Goal: Information Seeking & Learning: Learn about a topic

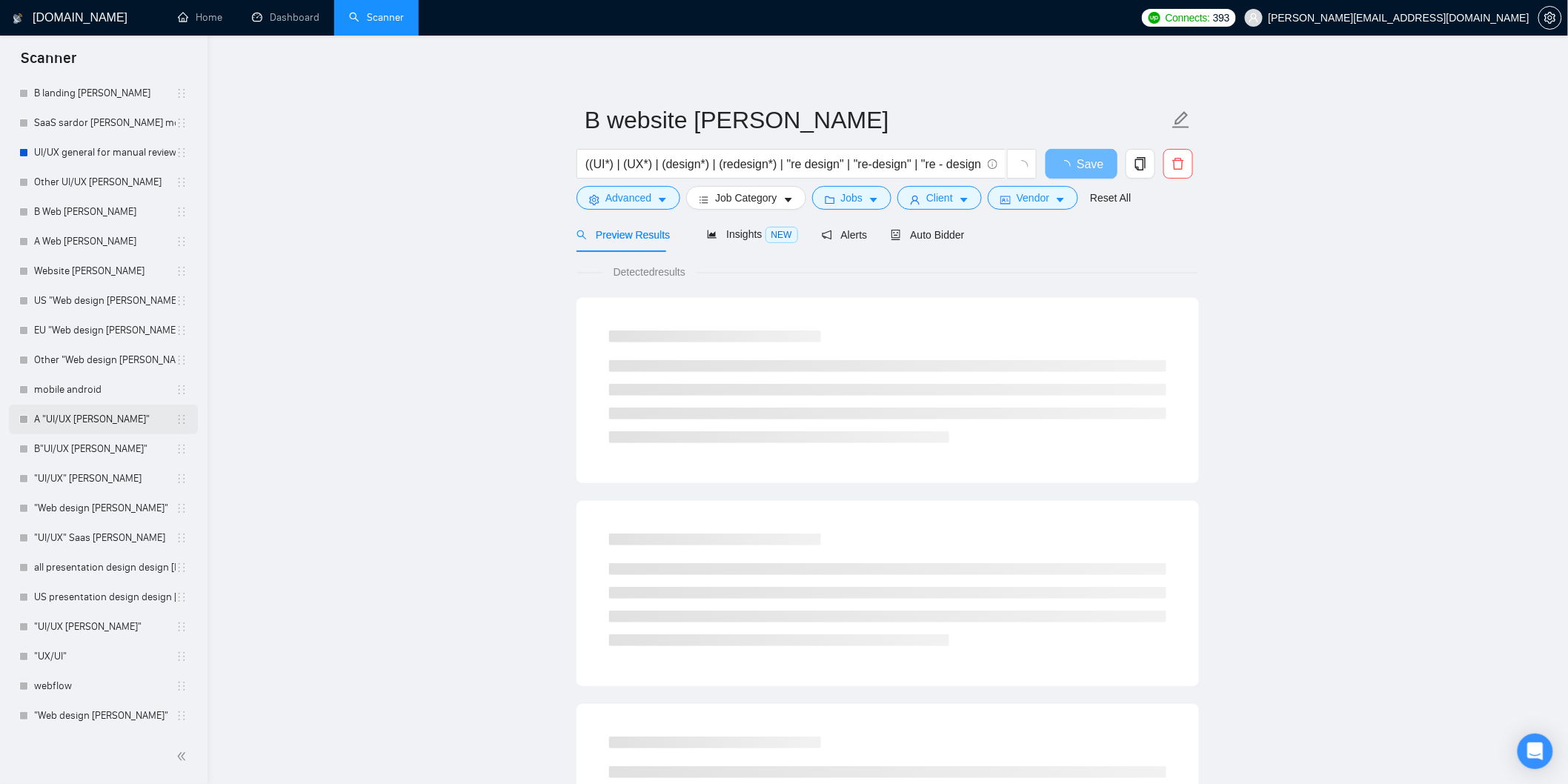
scroll to position [633, 0]
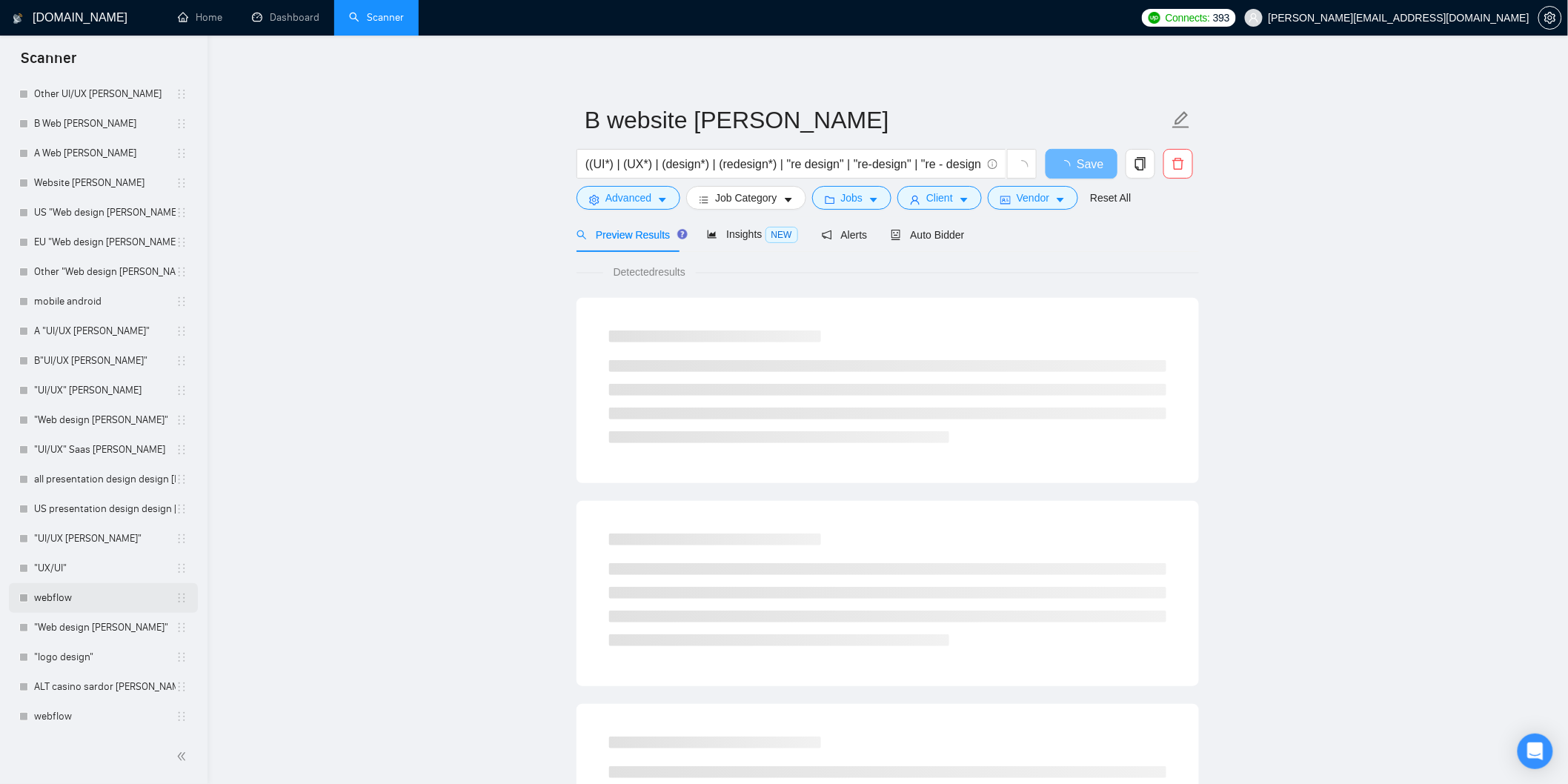
click at [63, 605] on link "webflow" at bounding box center [105, 598] width 142 height 29
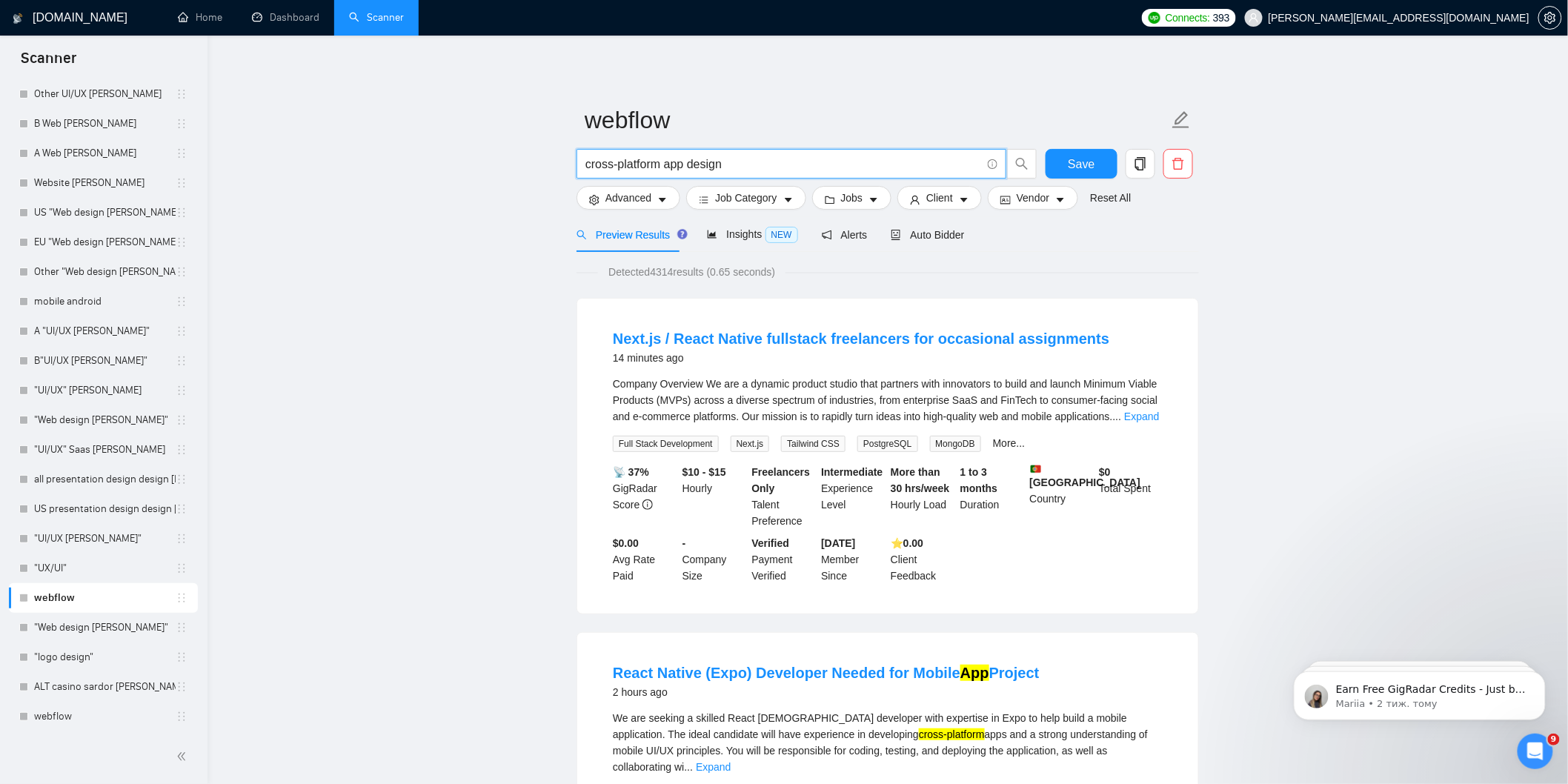
drag, startPoint x: 730, startPoint y: 169, endPoint x: 536, endPoint y: 168, distance: 194.0
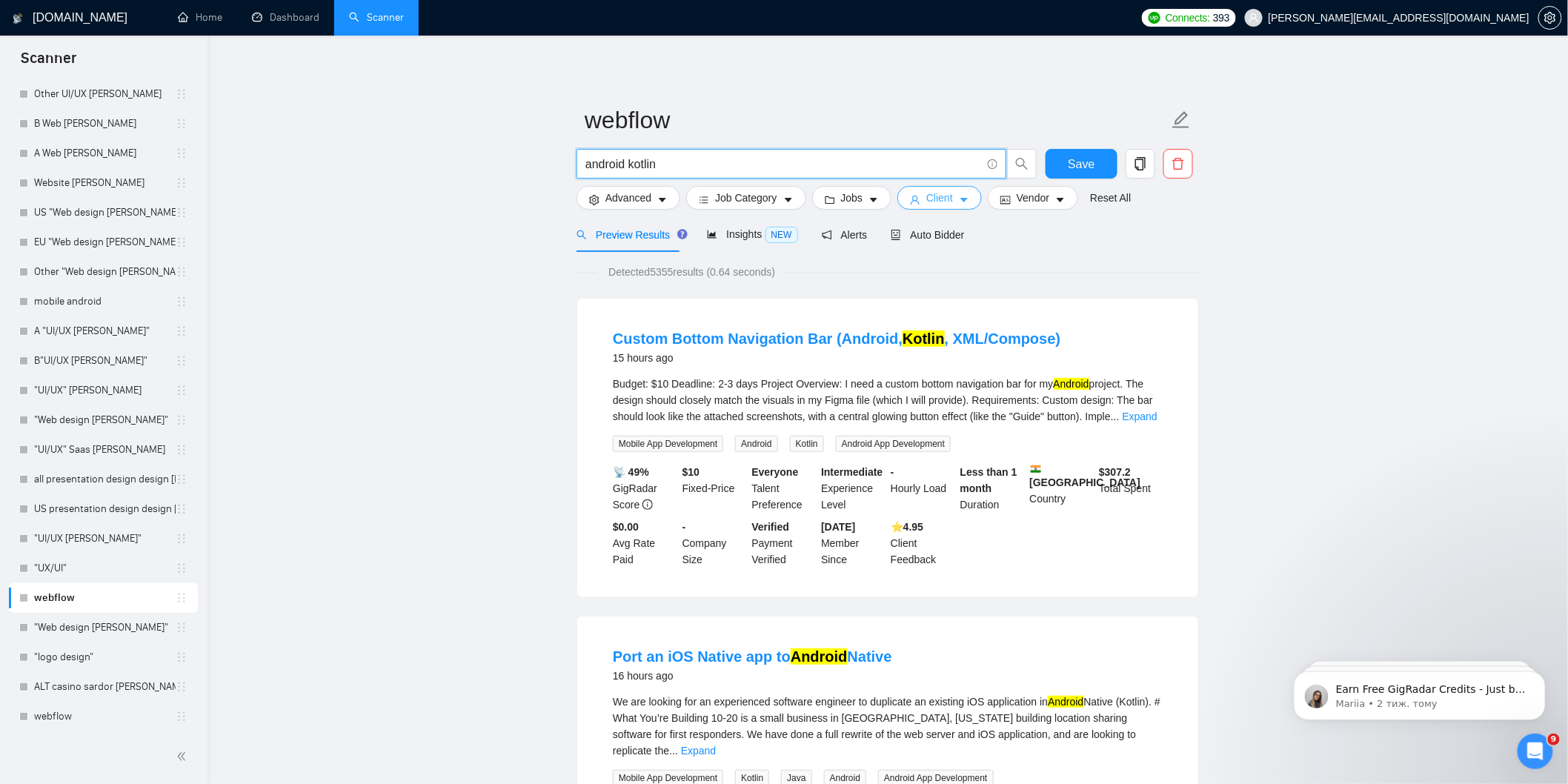
type input "android kotlin"
click at [929, 204] on span "Client" at bounding box center [939, 198] width 26 height 17
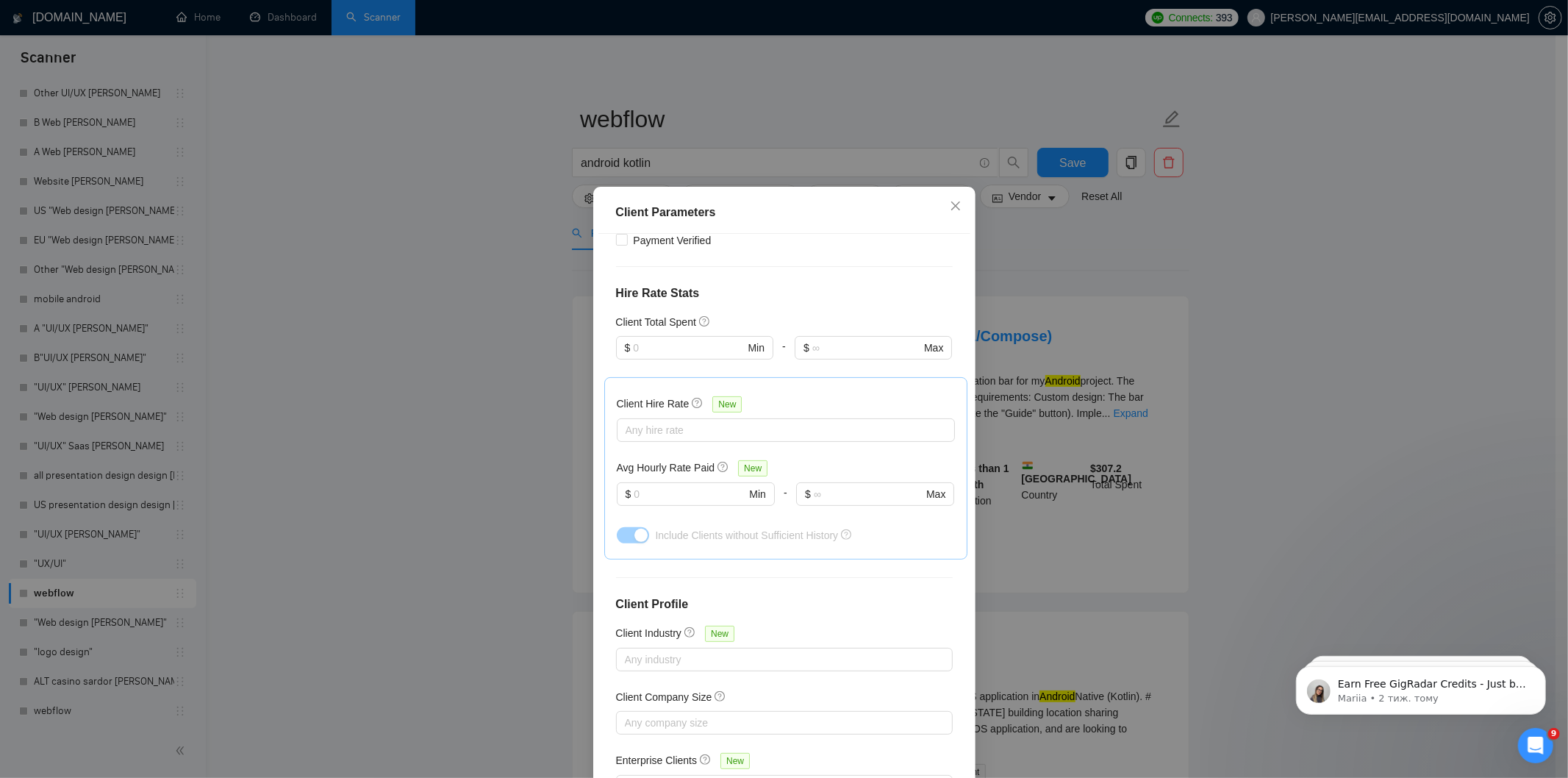
scroll to position [326, 0]
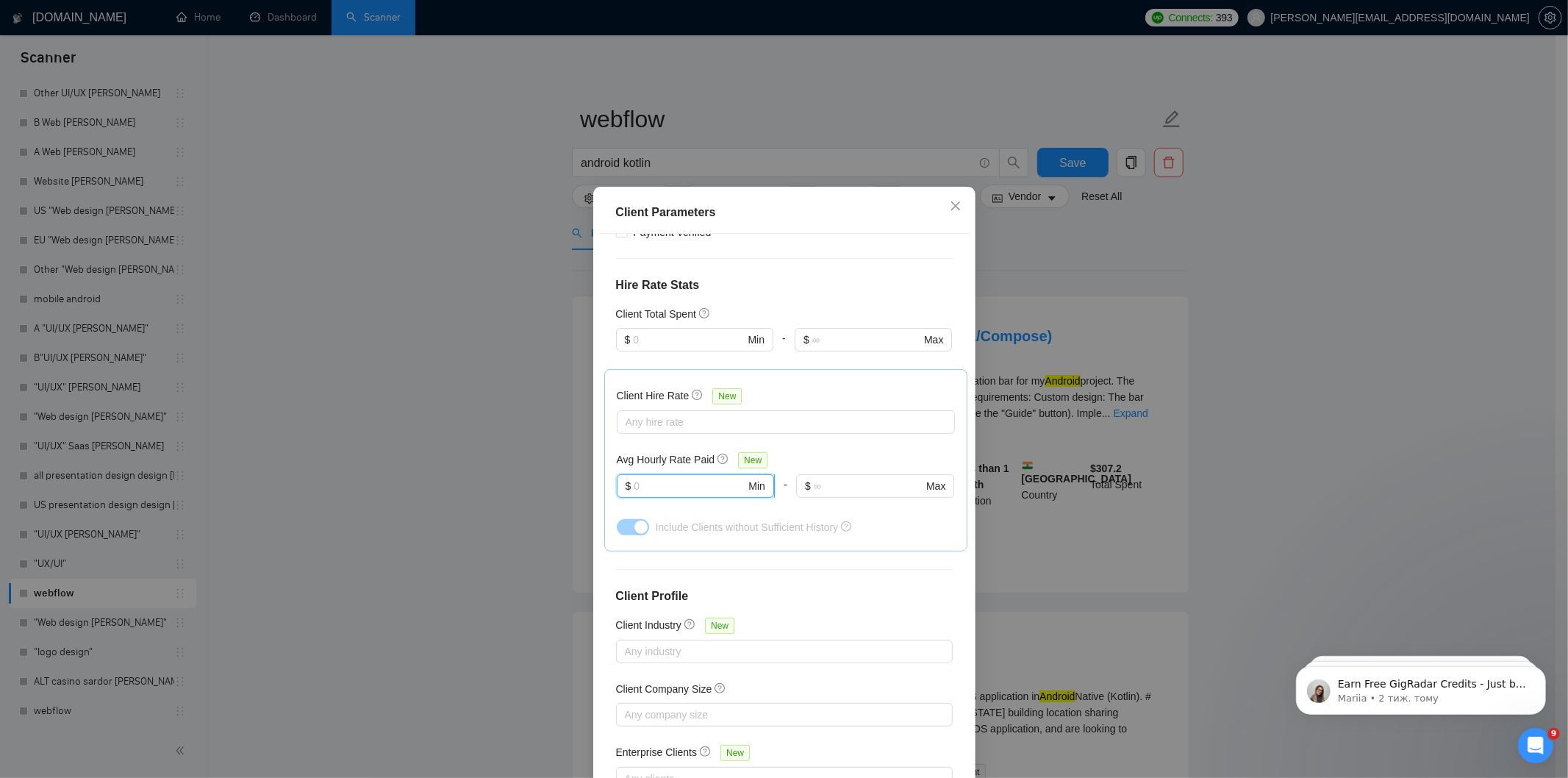
click at [688, 481] on input "text" at bounding box center [689, 486] width 112 height 17
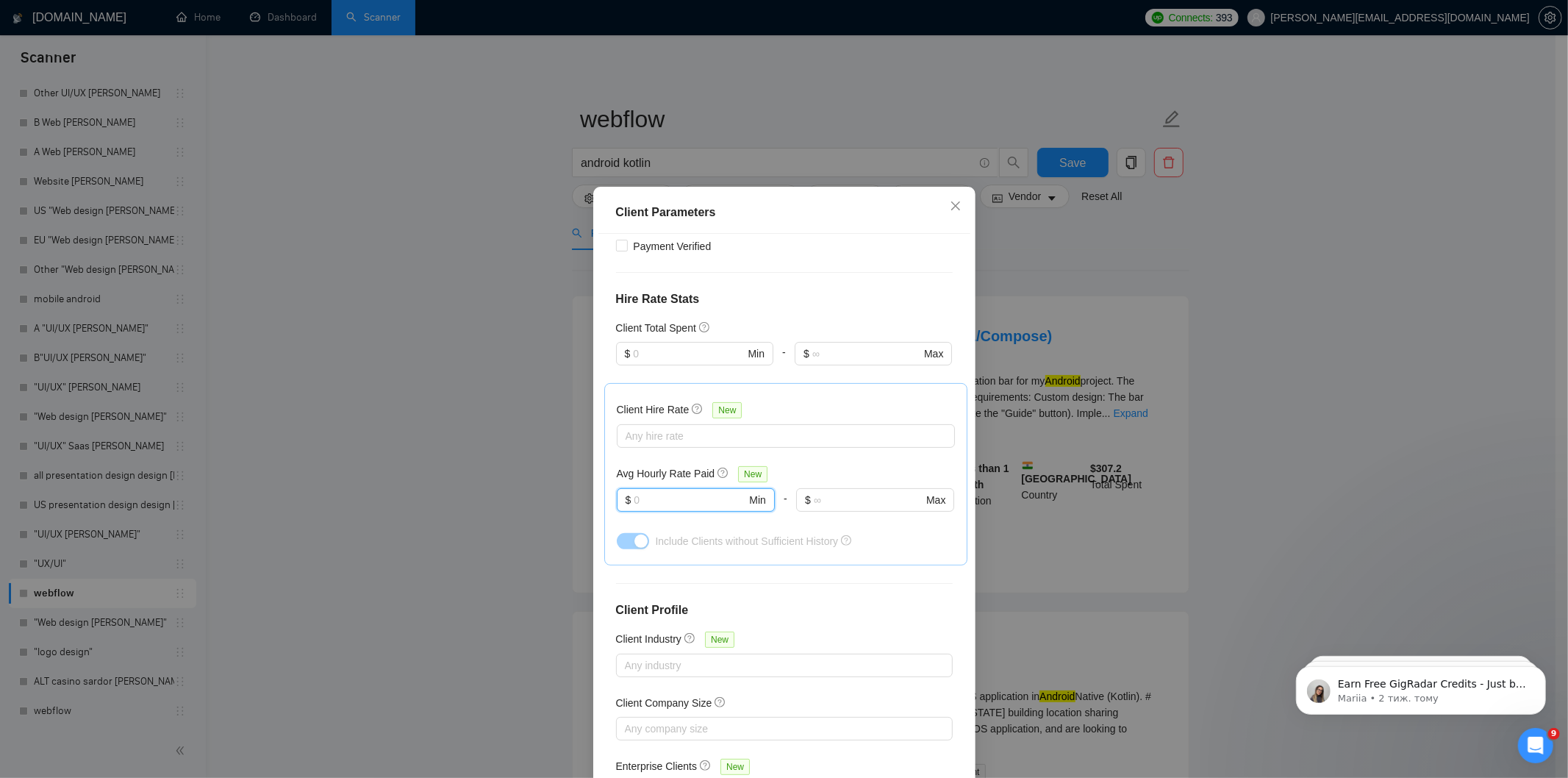
scroll to position [48, 0]
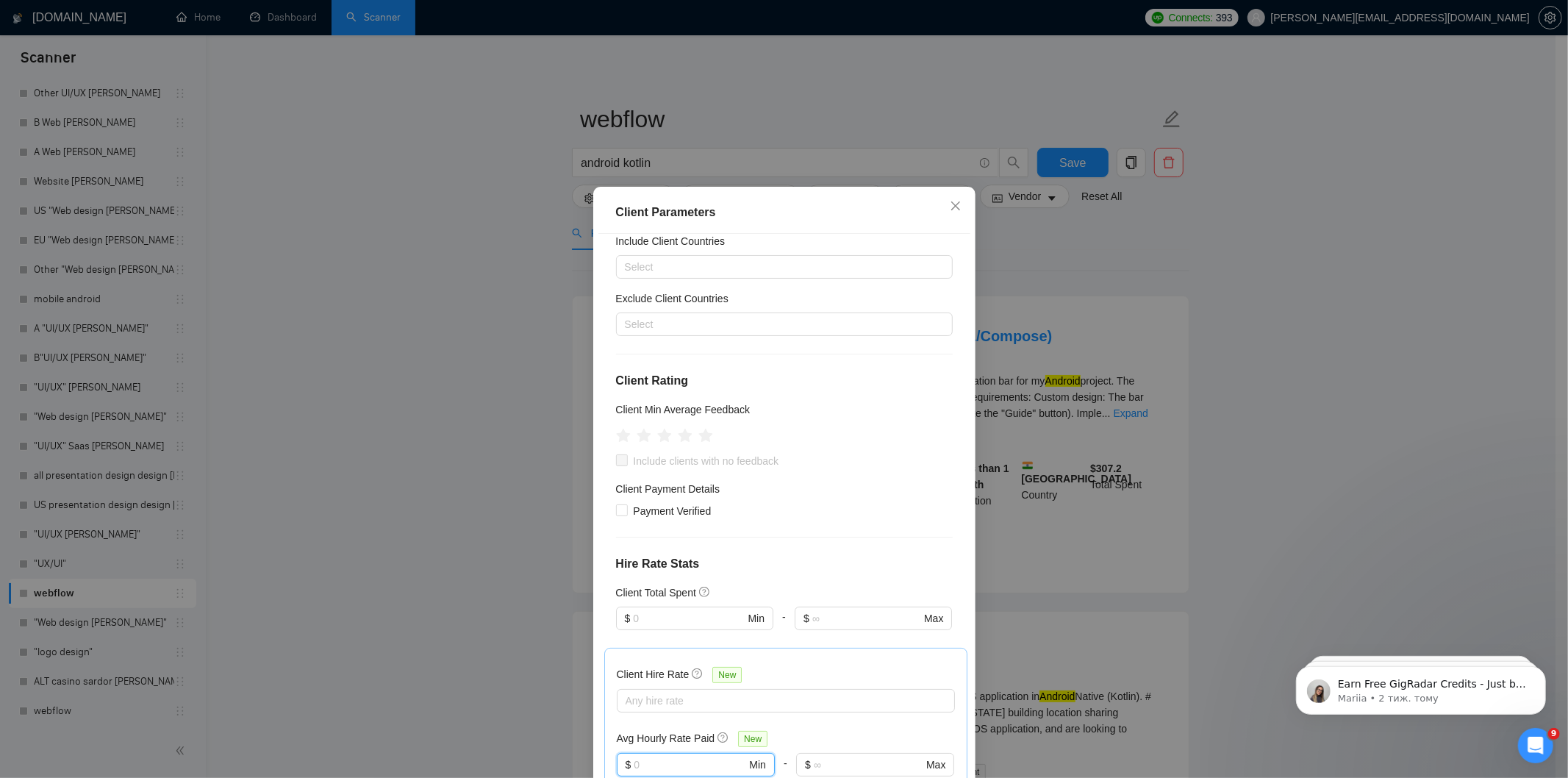
click at [1121, 274] on div "Client Parameters Client Location Include Client Countries Select Exclude Clien…" at bounding box center [784, 389] width 1568 height 778
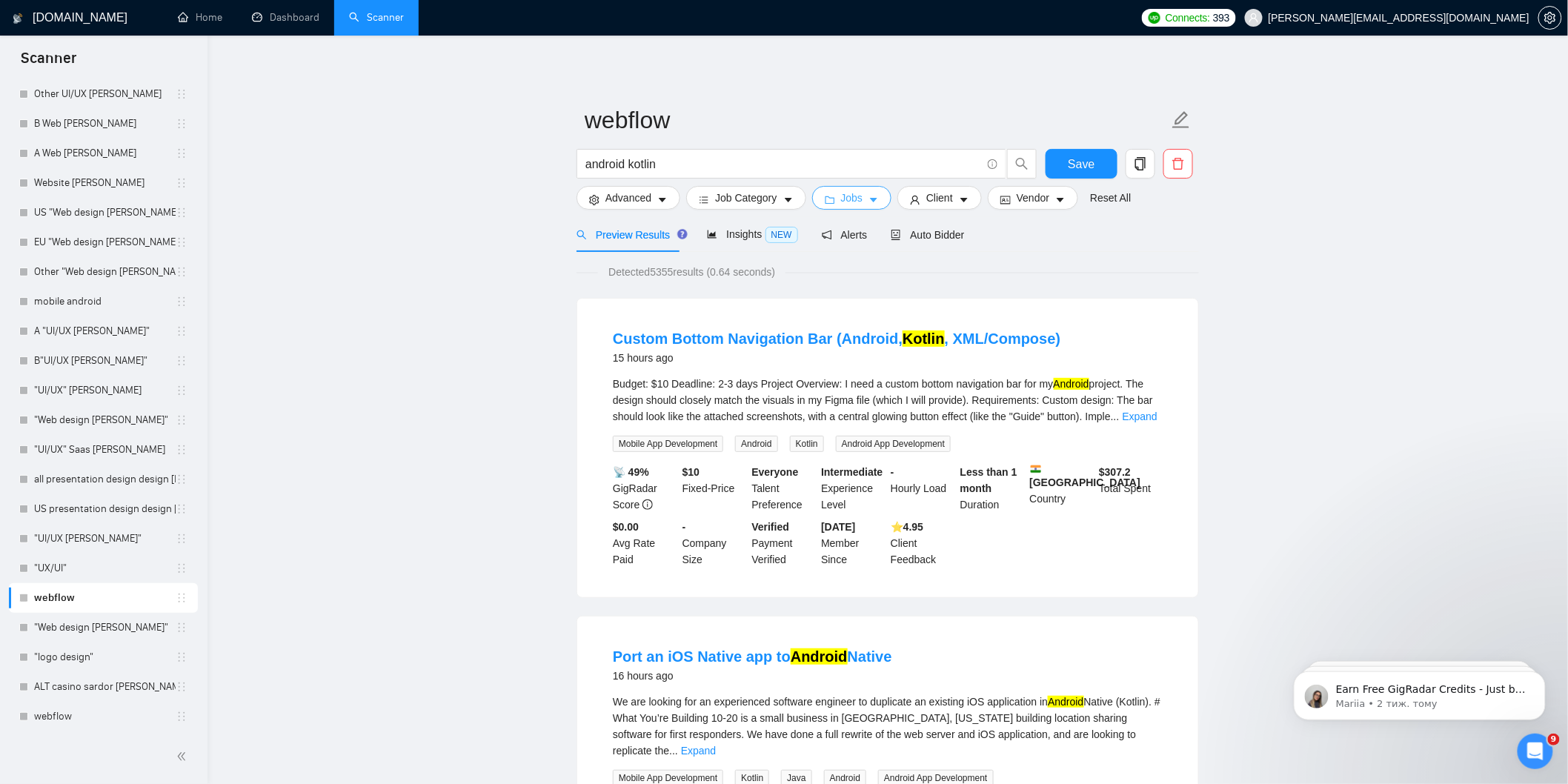
click at [868, 194] on button "Jobs" at bounding box center [852, 198] width 80 height 23
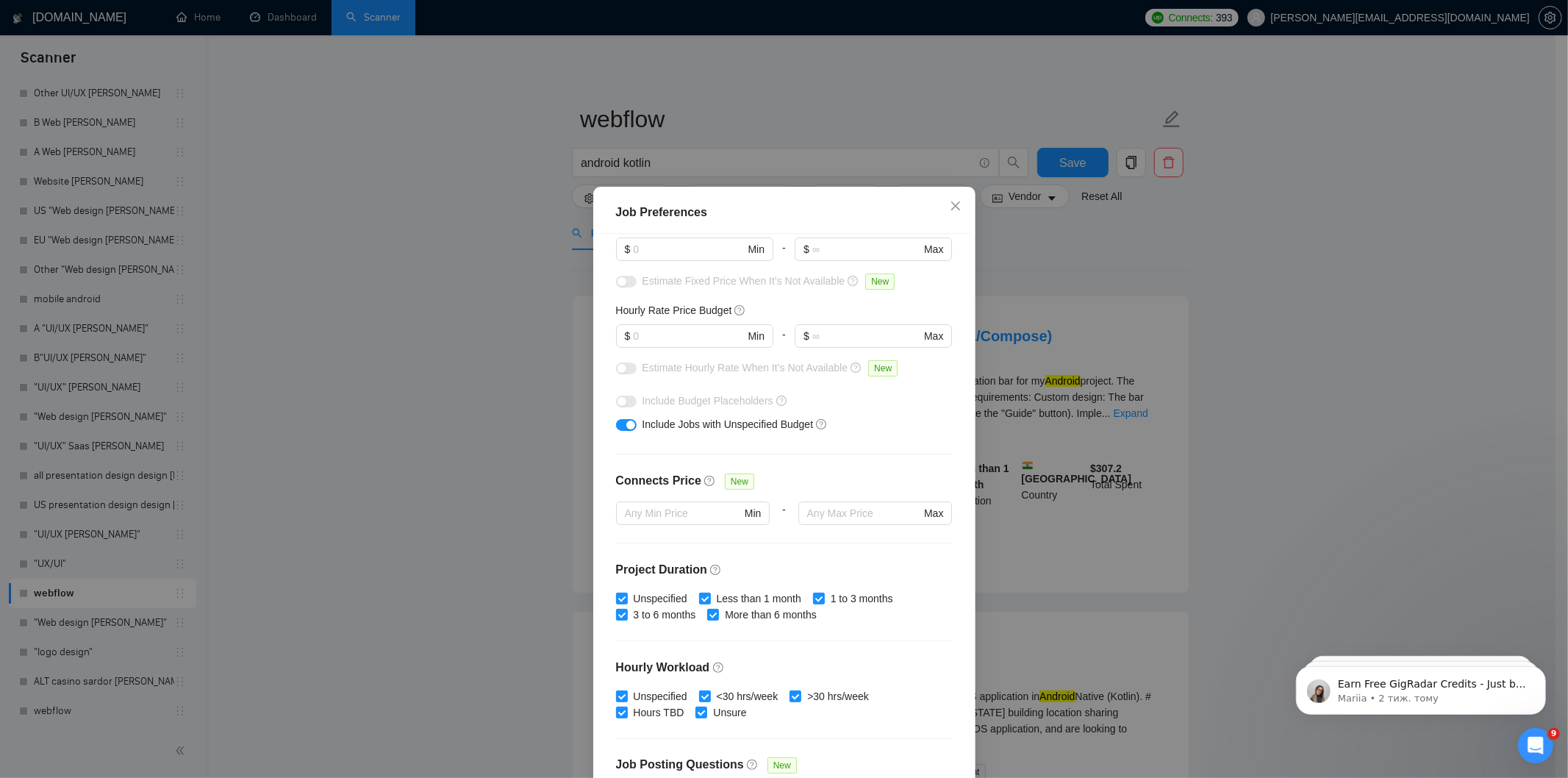
scroll to position [0, 0]
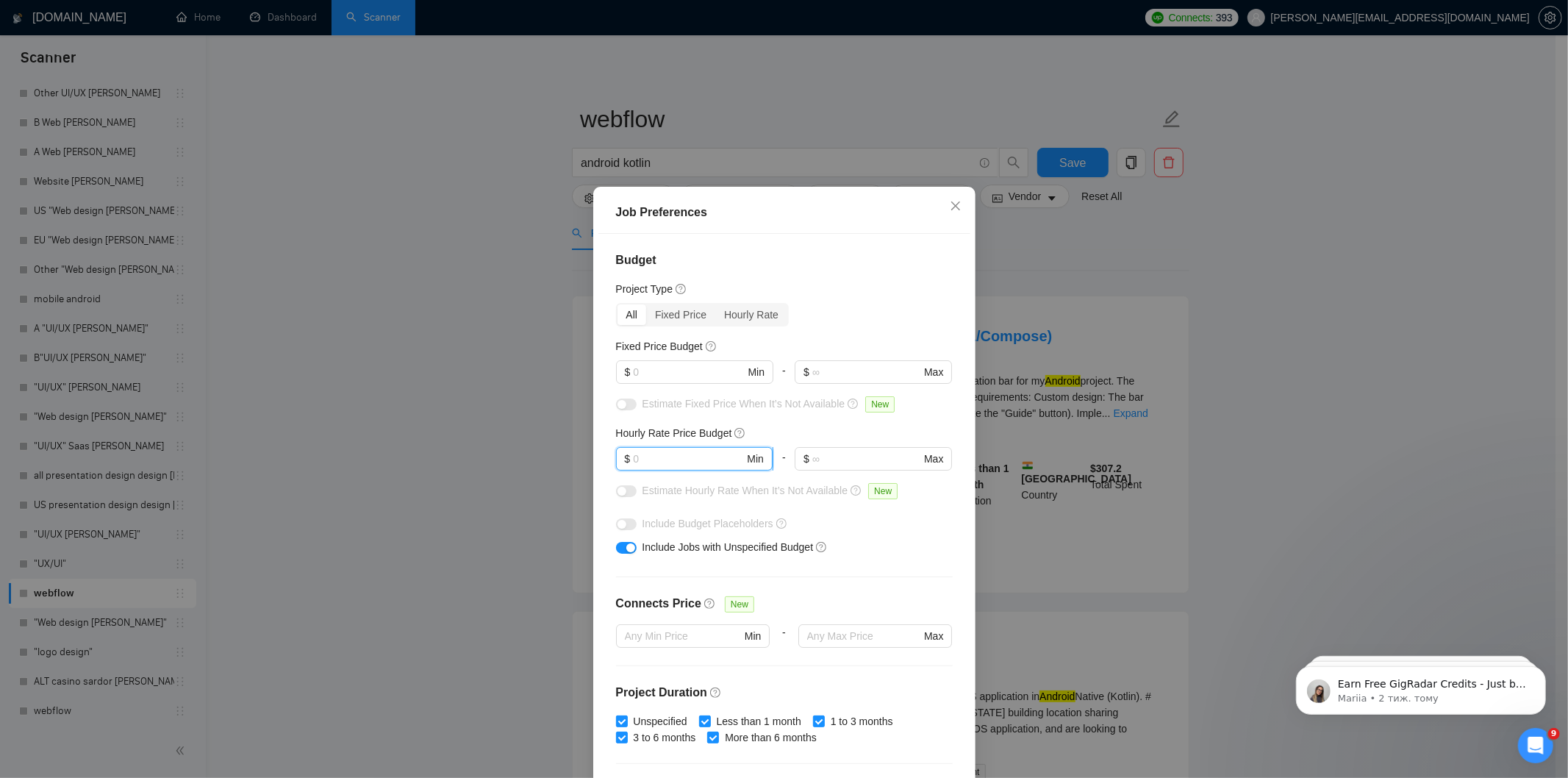
click at [669, 463] on input "text" at bounding box center [689, 458] width 111 height 17
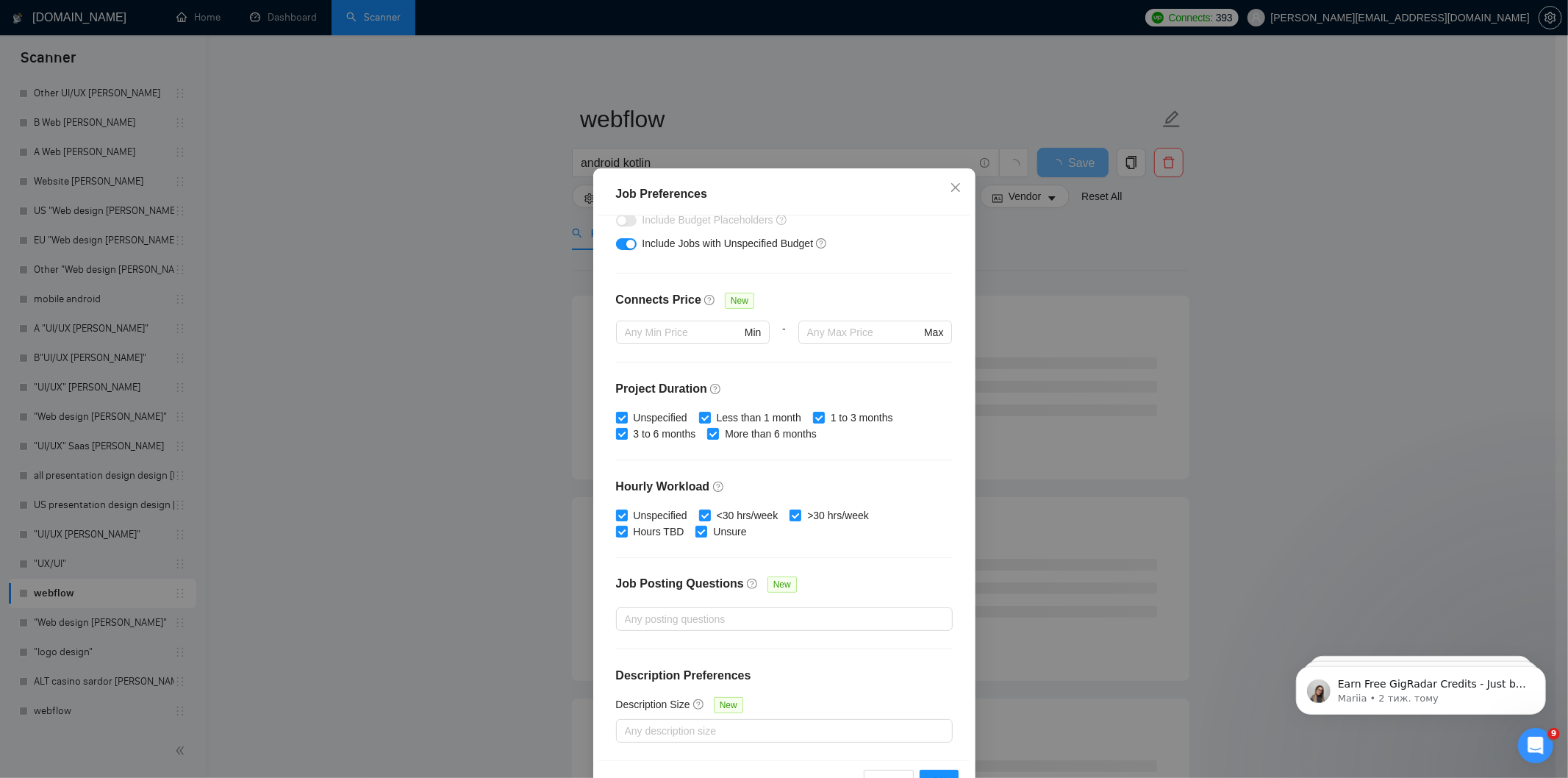
scroll to position [65, 0]
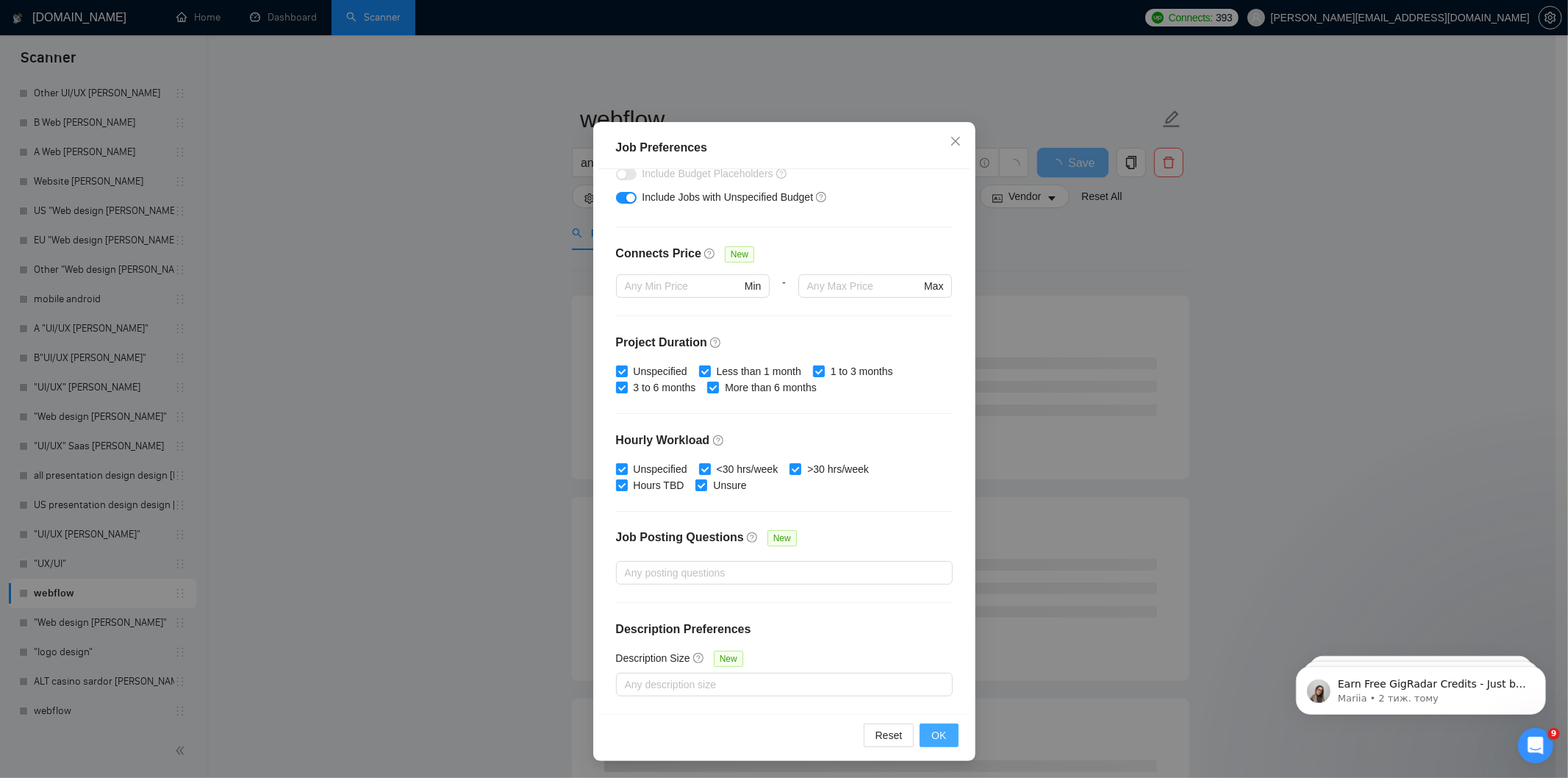
type input "45"
click at [936, 738] on span "OK" at bounding box center [938, 734] width 15 height 17
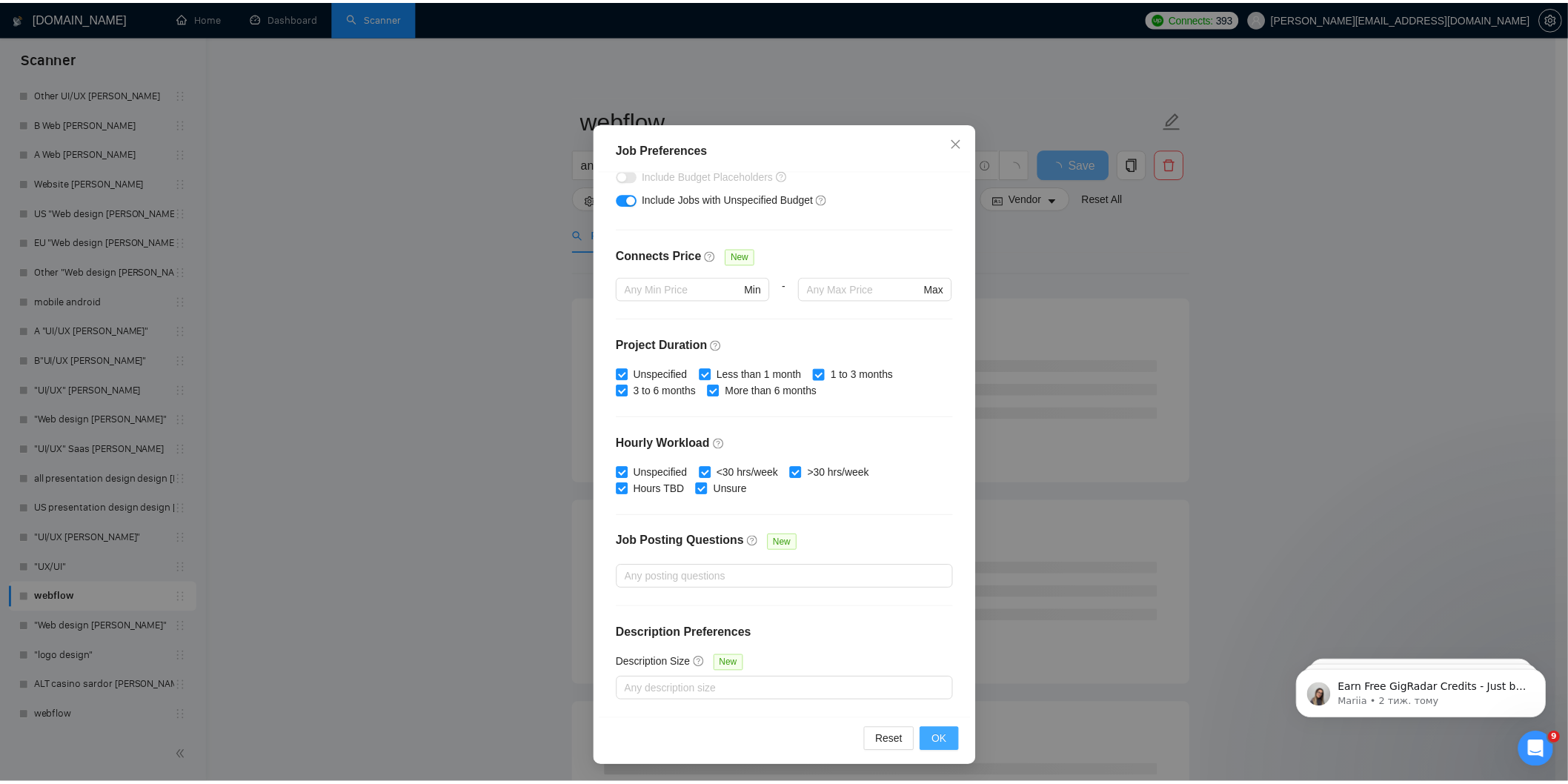
scroll to position [0, 0]
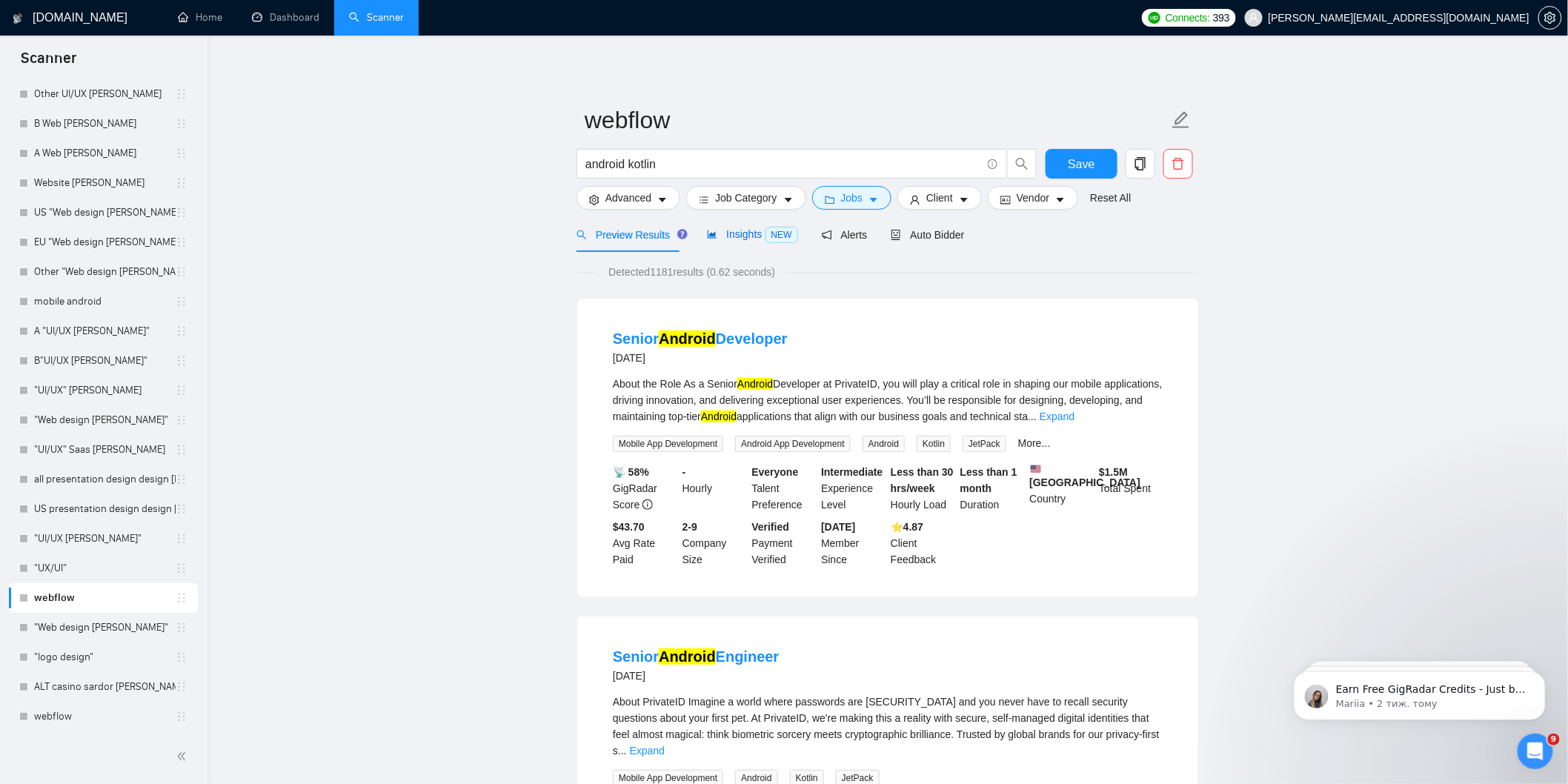
click at [754, 228] on span "Insights NEW" at bounding box center [752, 234] width 90 height 12
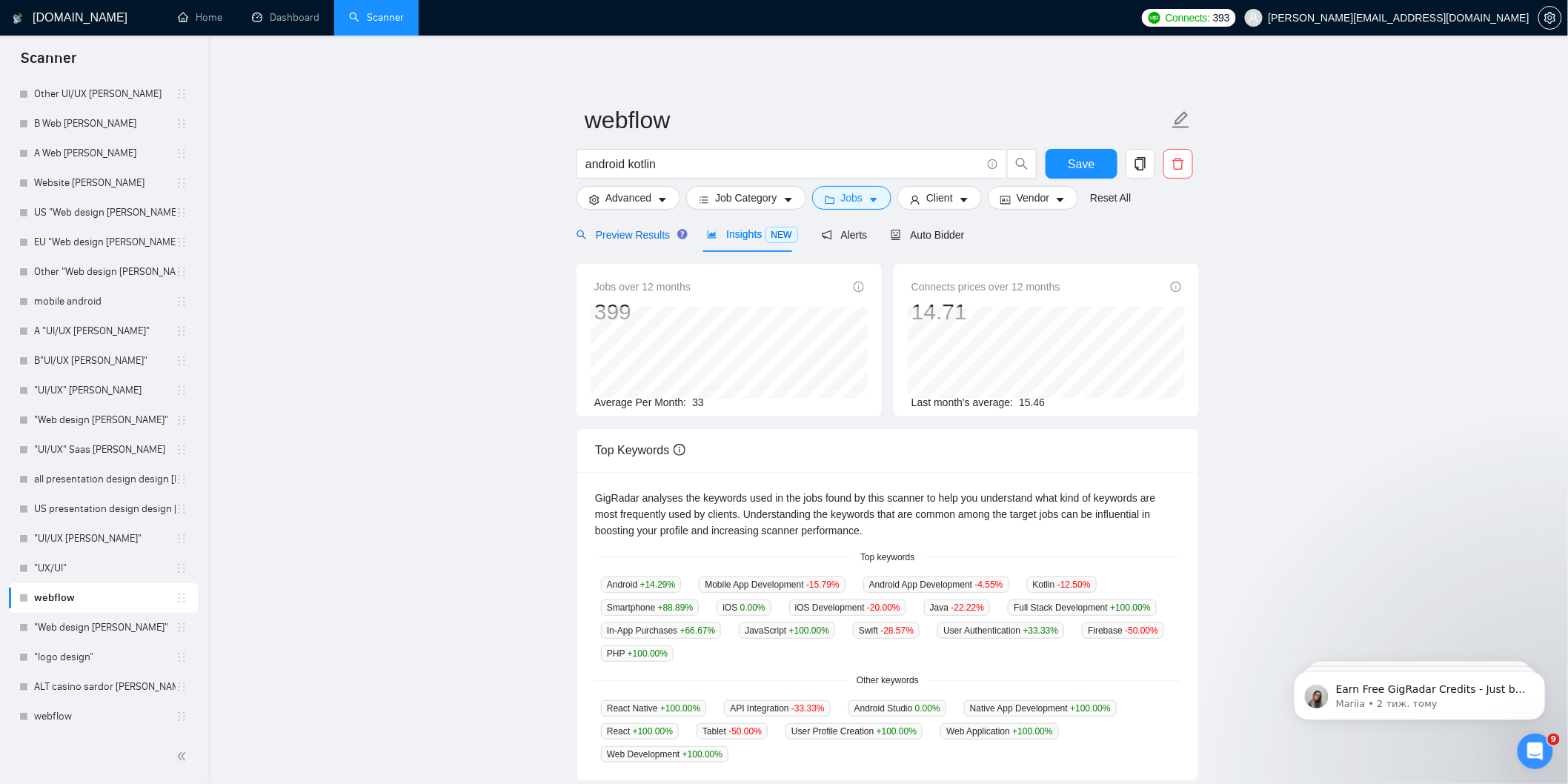
click at [647, 238] on span "Preview Results" at bounding box center [630, 235] width 107 height 12
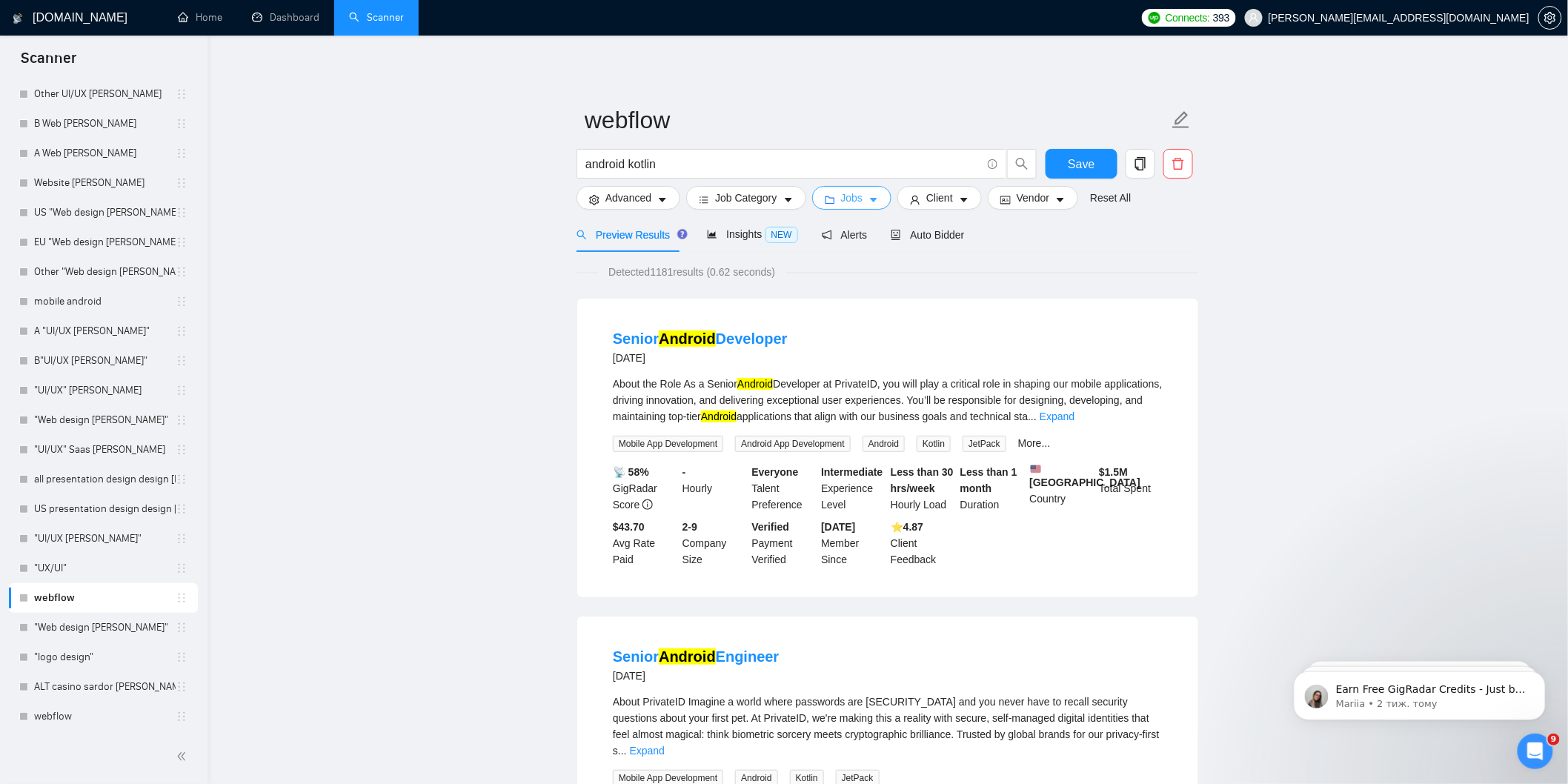
click at [869, 197] on icon "caret-down" at bounding box center [874, 200] width 11 height 11
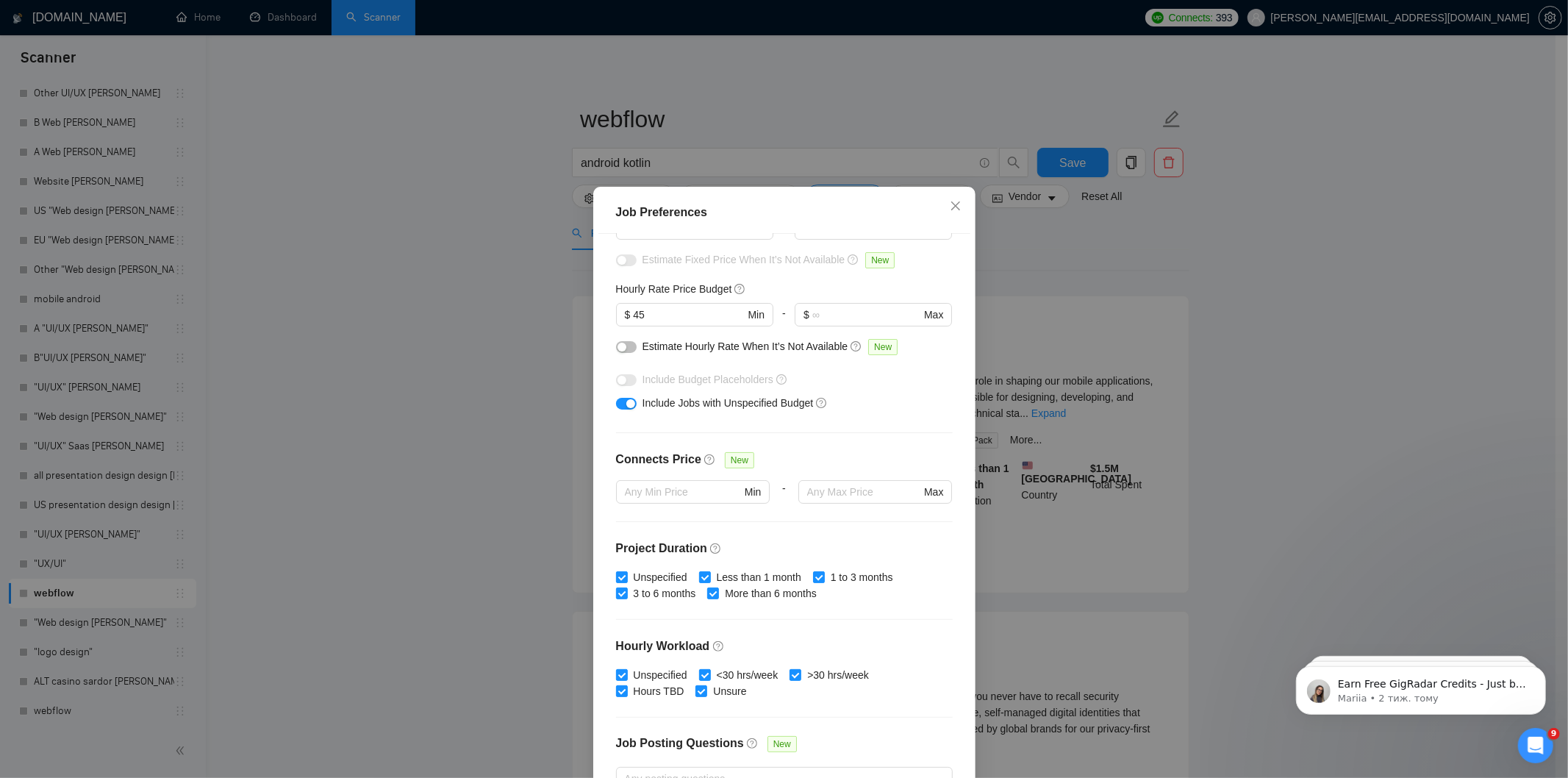
scroll to position [122, 0]
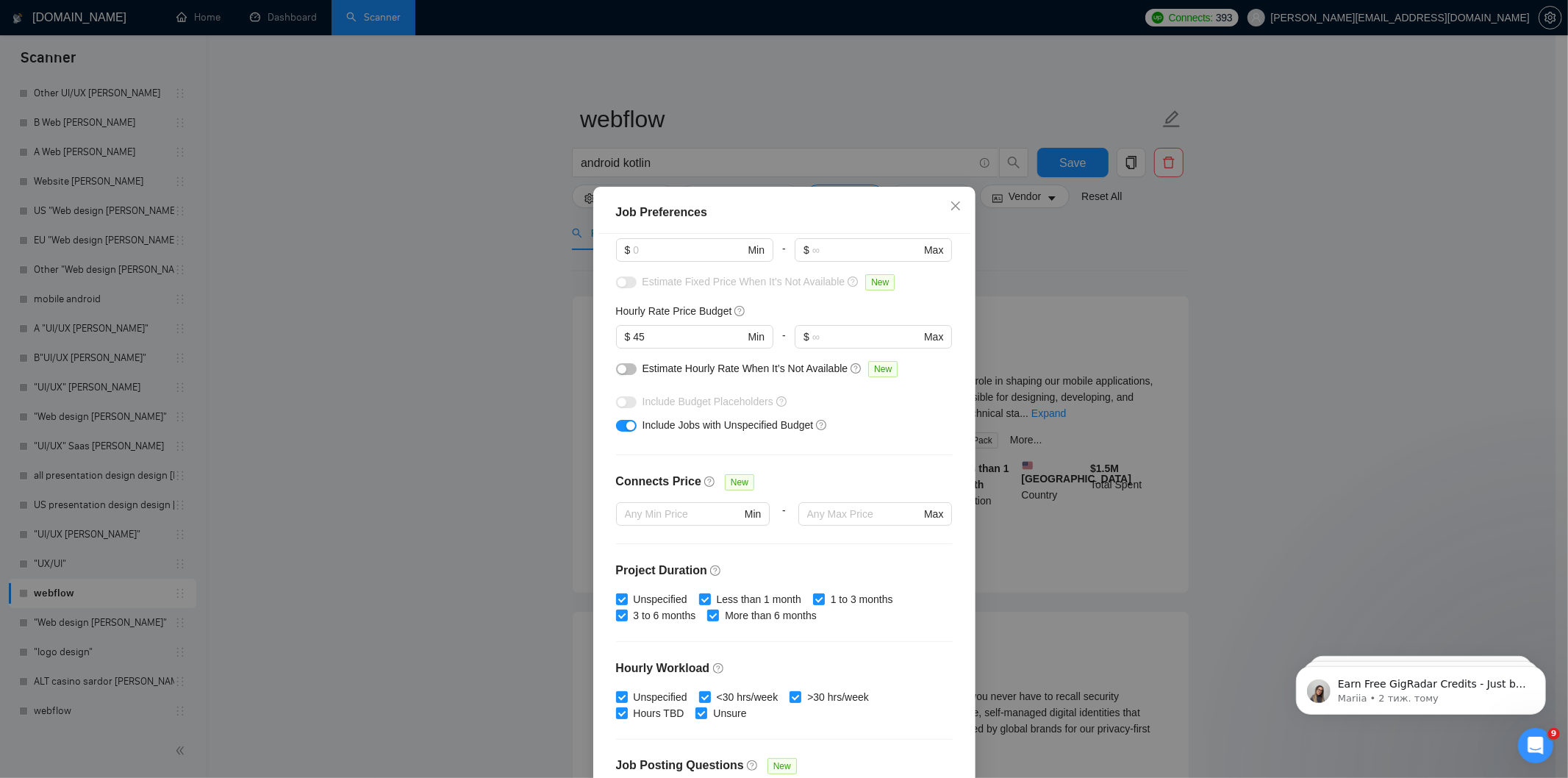
click at [627, 424] on div "button" at bounding box center [631, 425] width 9 height 9
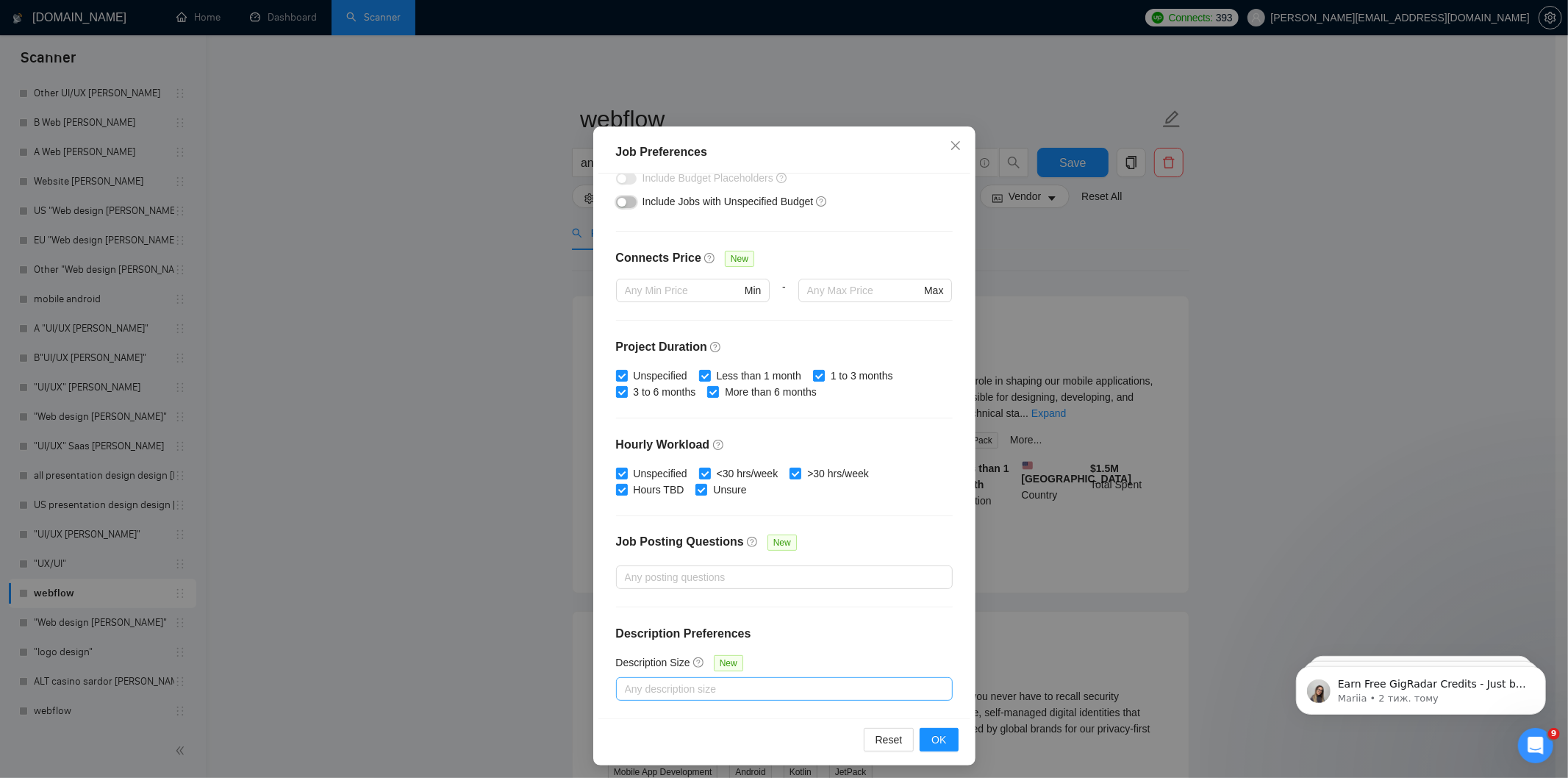
scroll to position [65, 0]
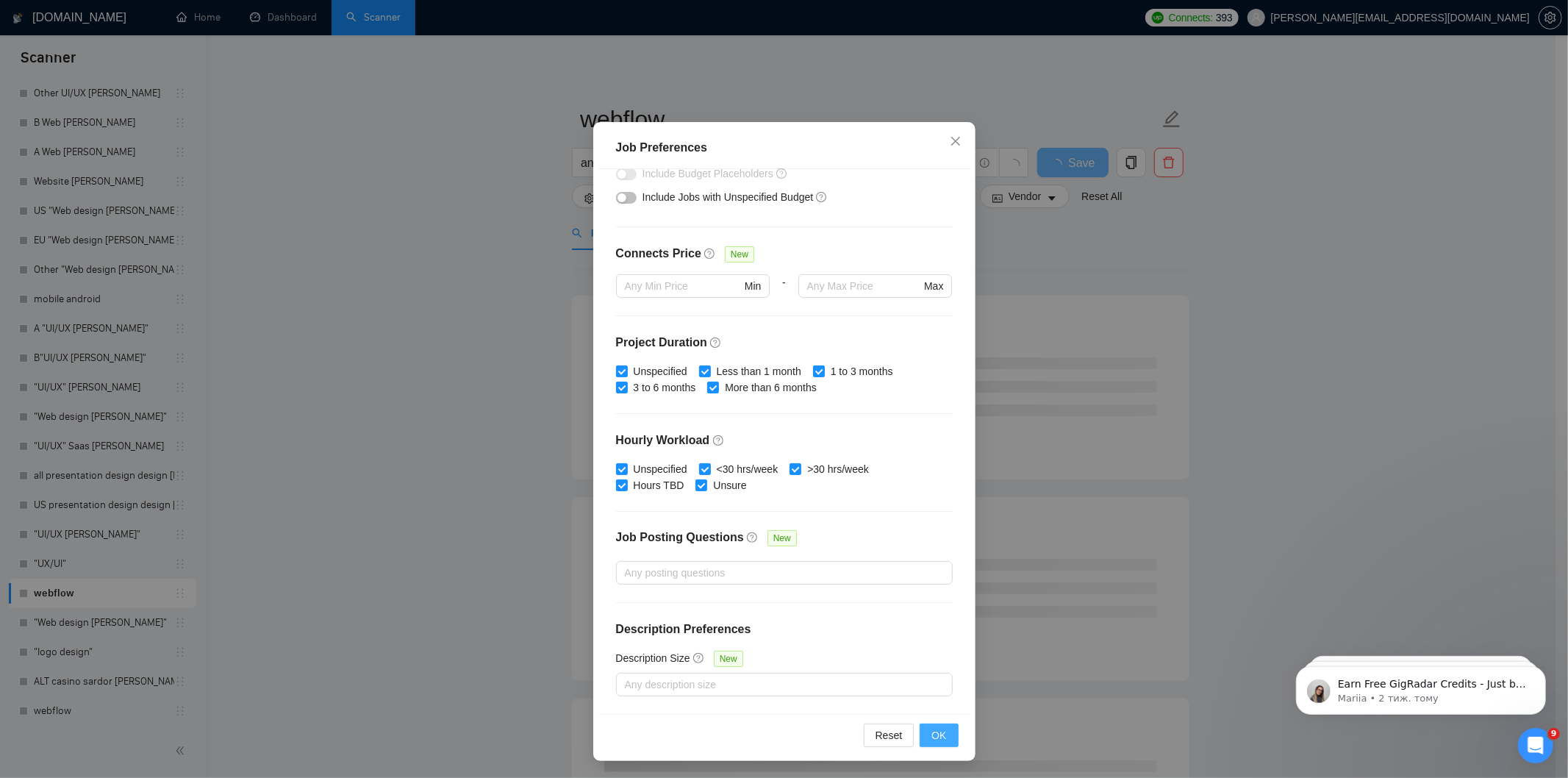
click at [939, 737] on span "OK" at bounding box center [938, 734] width 15 height 17
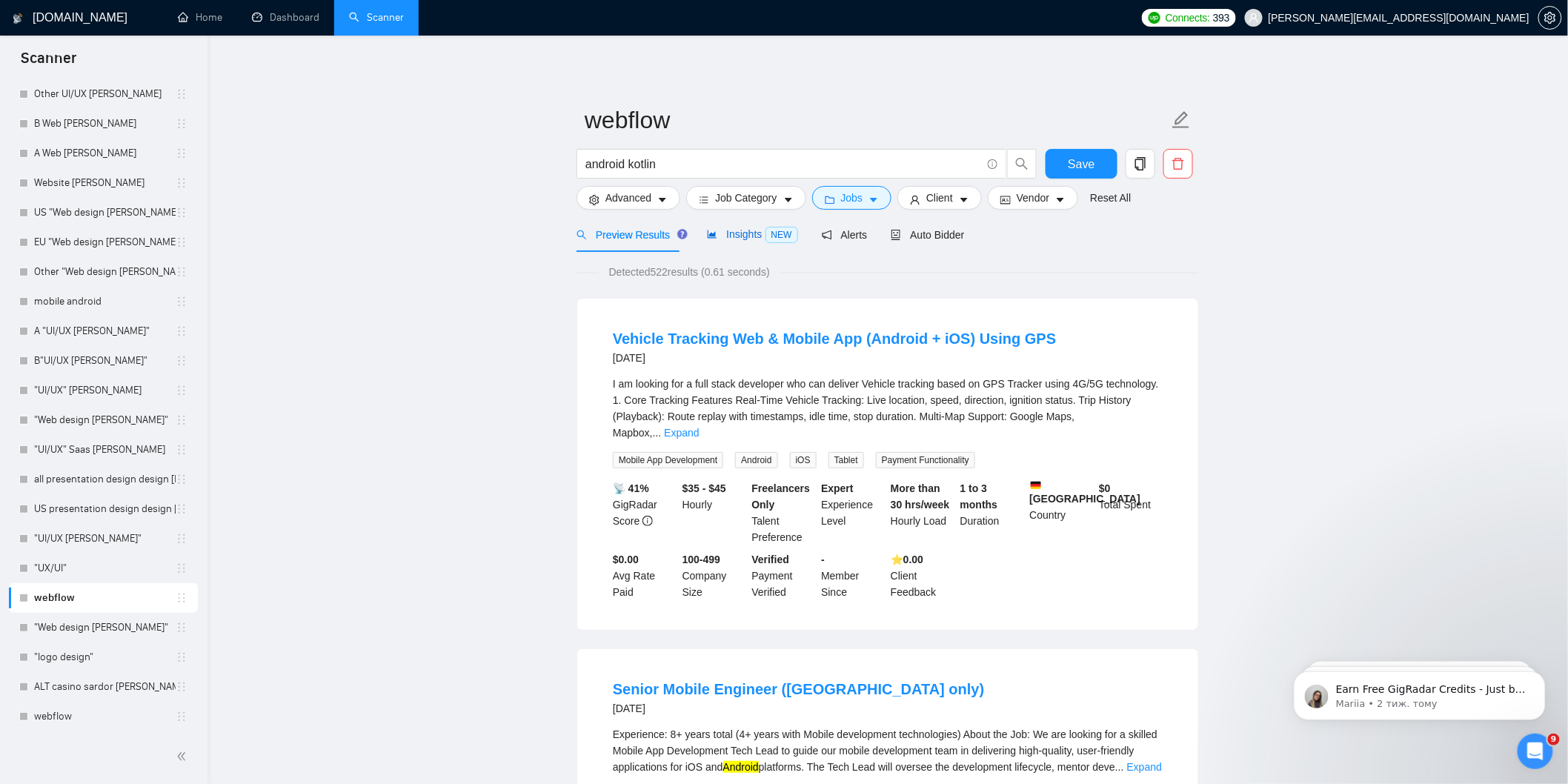
click at [735, 233] on span "Insights NEW" at bounding box center [752, 234] width 90 height 12
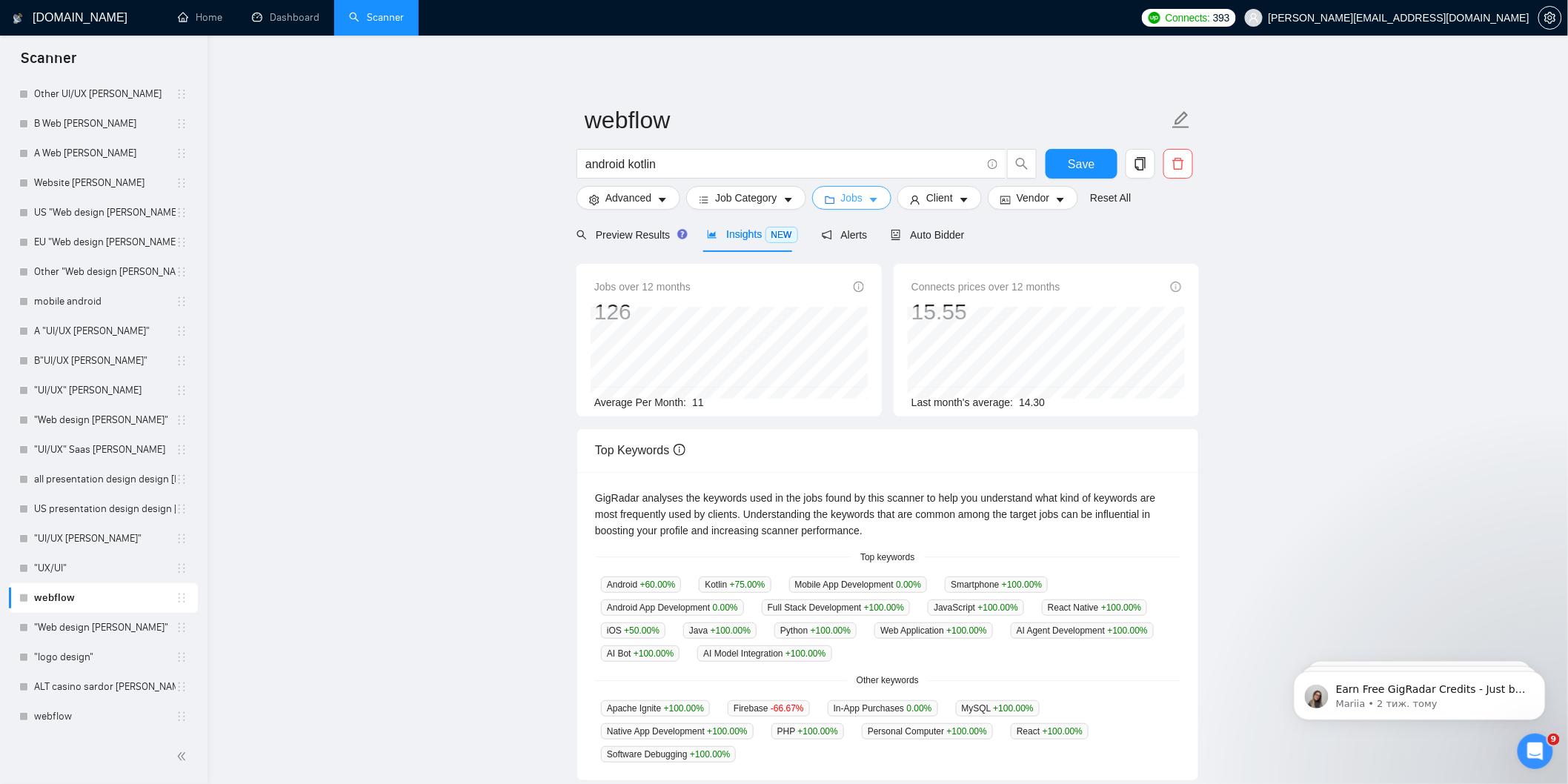
click at [845, 194] on span "Jobs" at bounding box center [852, 198] width 23 height 17
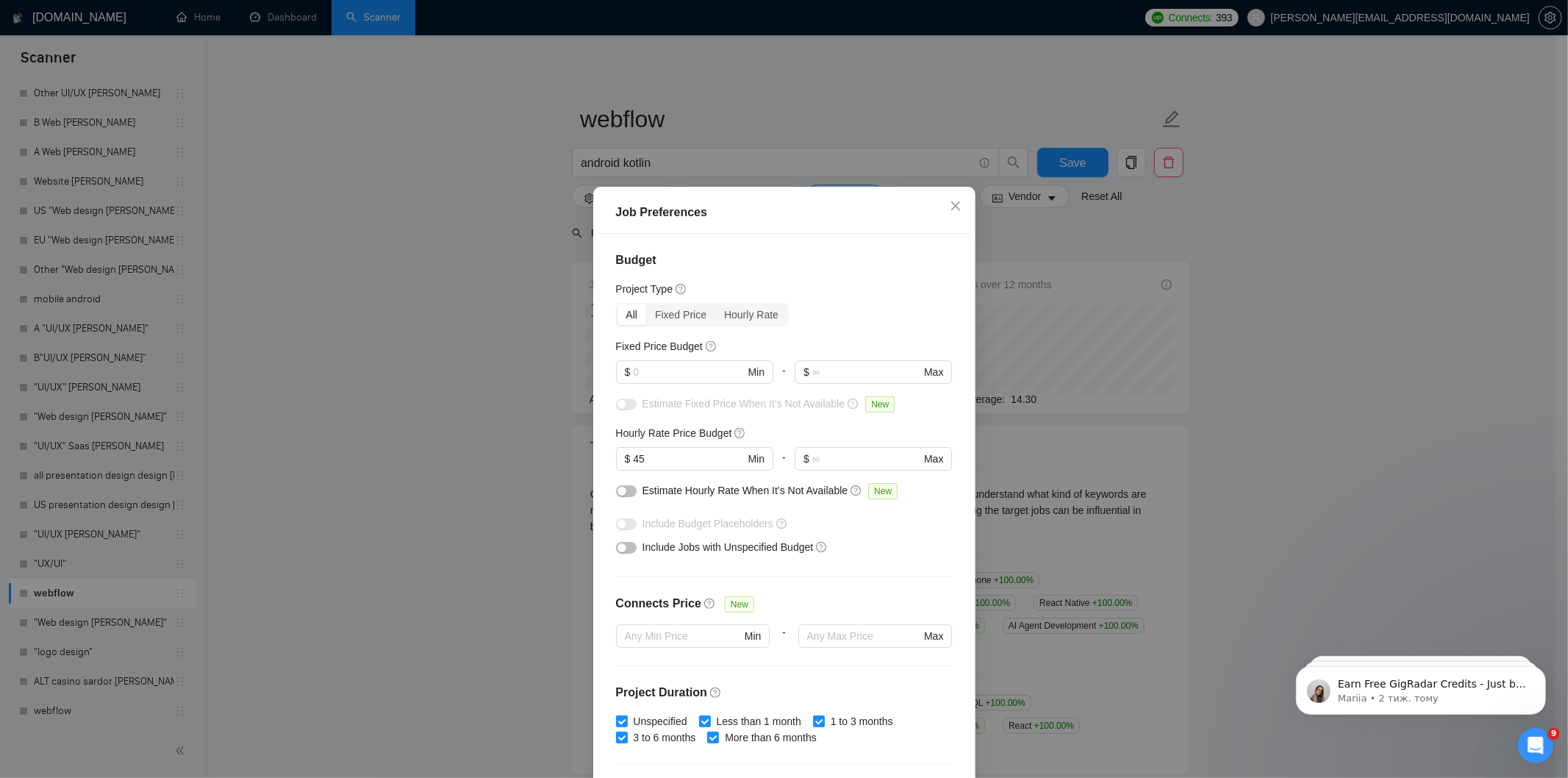
click at [1204, 228] on div "Job Preferences Budget Project Type All Fixed Price Hourly Rate Fixed Price Bud…" at bounding box center [784, 389] width 1568 height 778
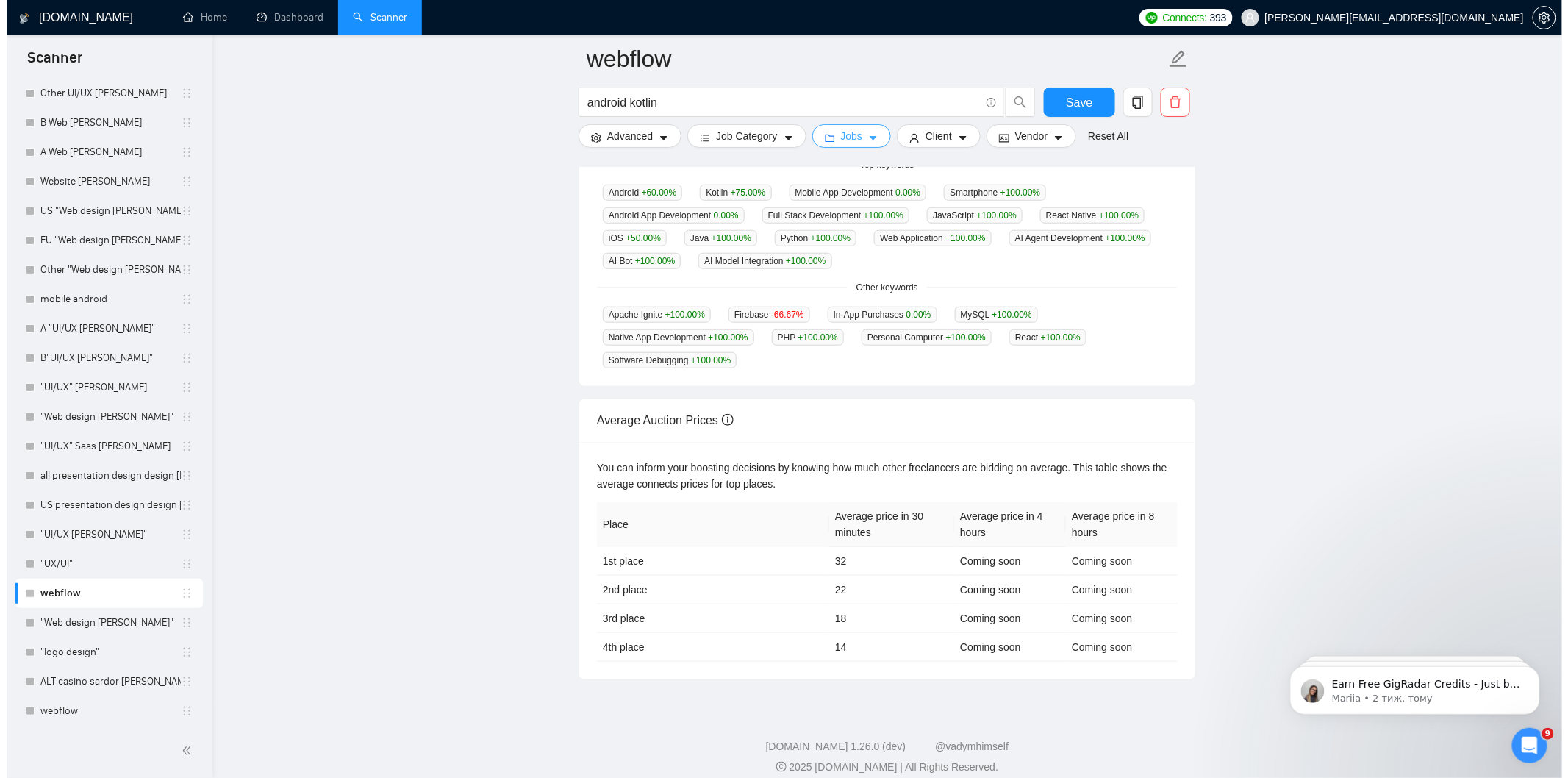
scroll to position [416, 0]
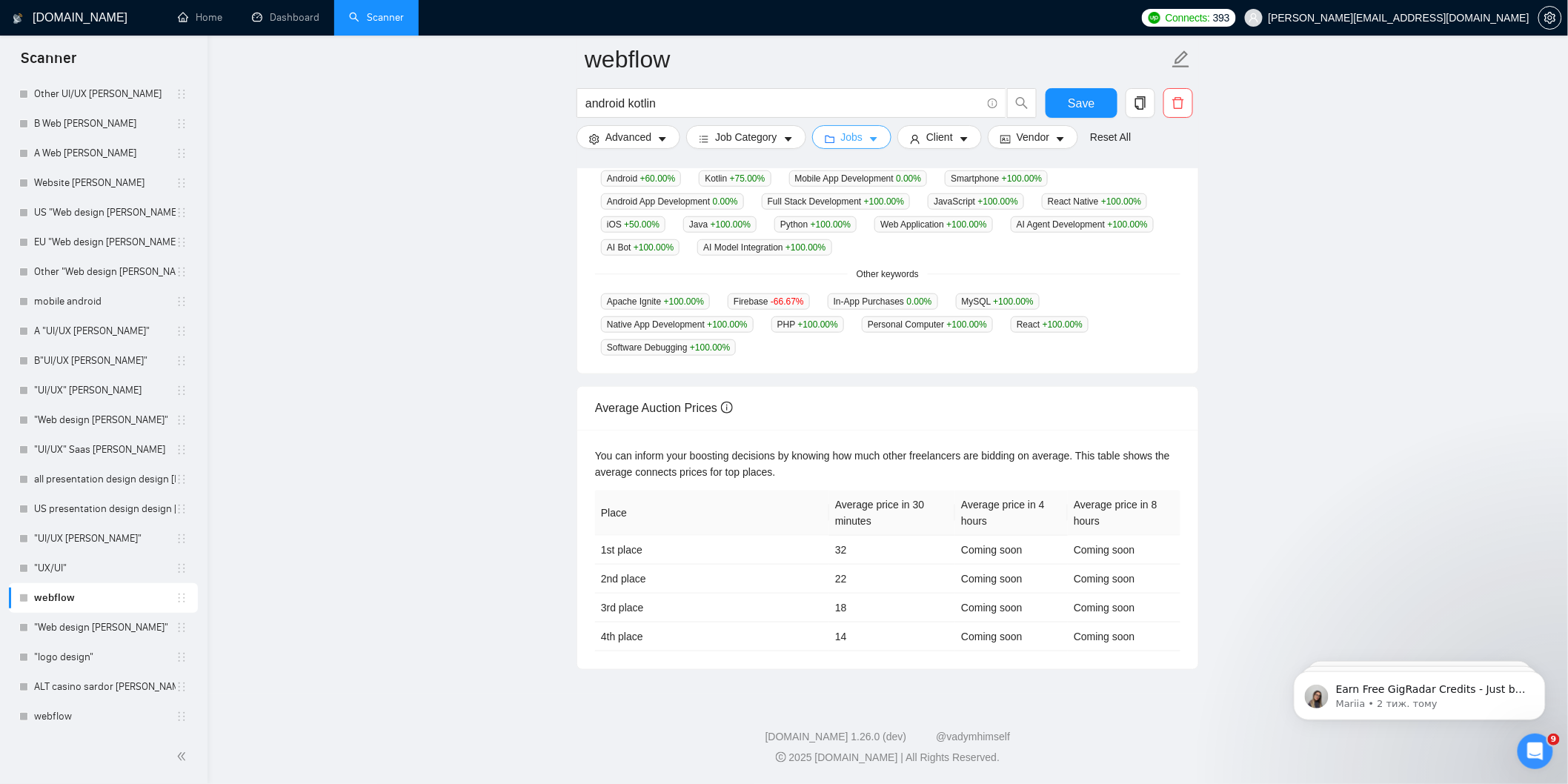
click at [854, 132] on span "Jobs" at bounding box center [852, 137] width 23 height 17
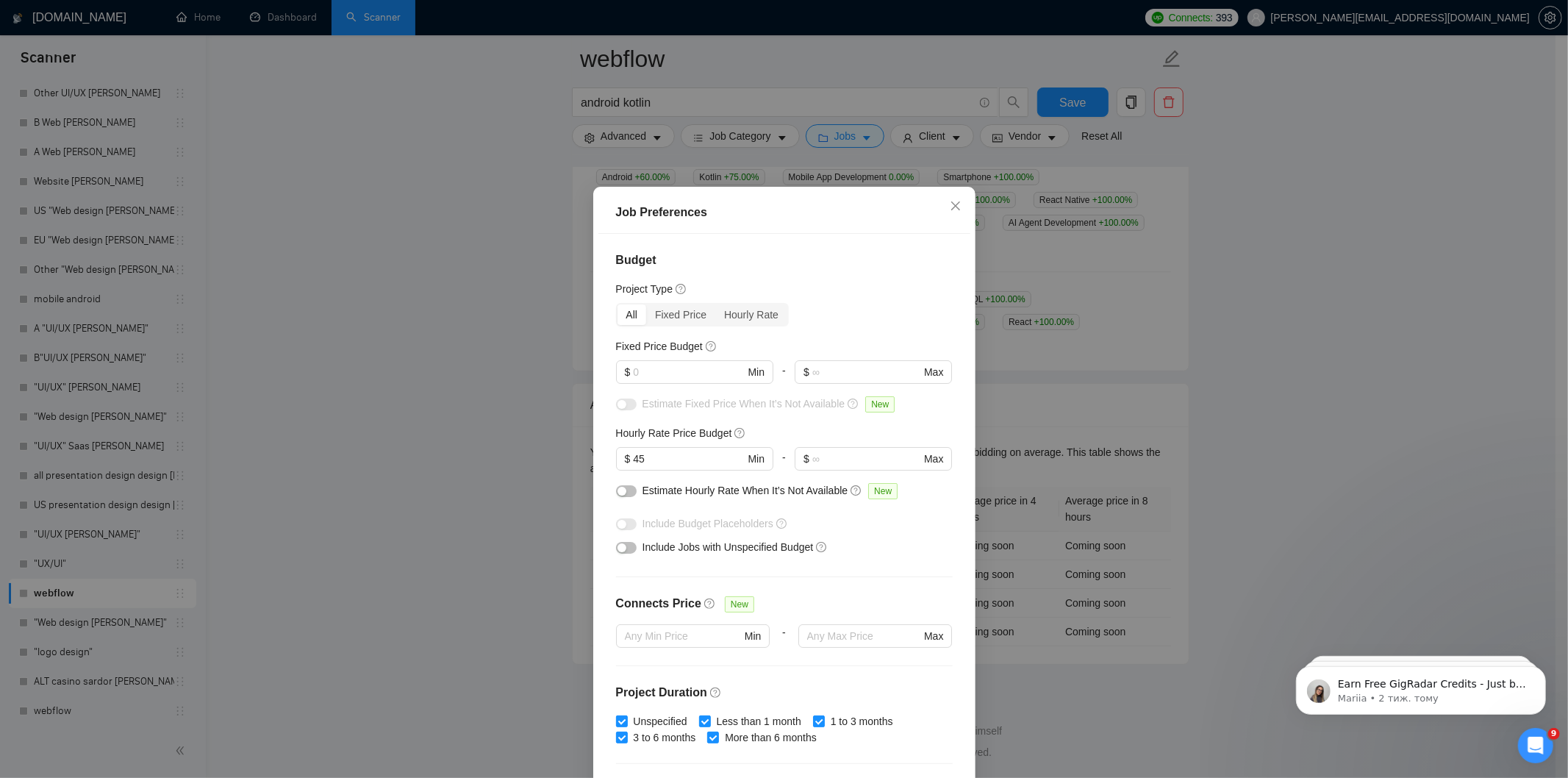
click at [880, 309] on div "All Fixed Price Hourly Rate" at bounding box center [784, 315] width 337 height 23
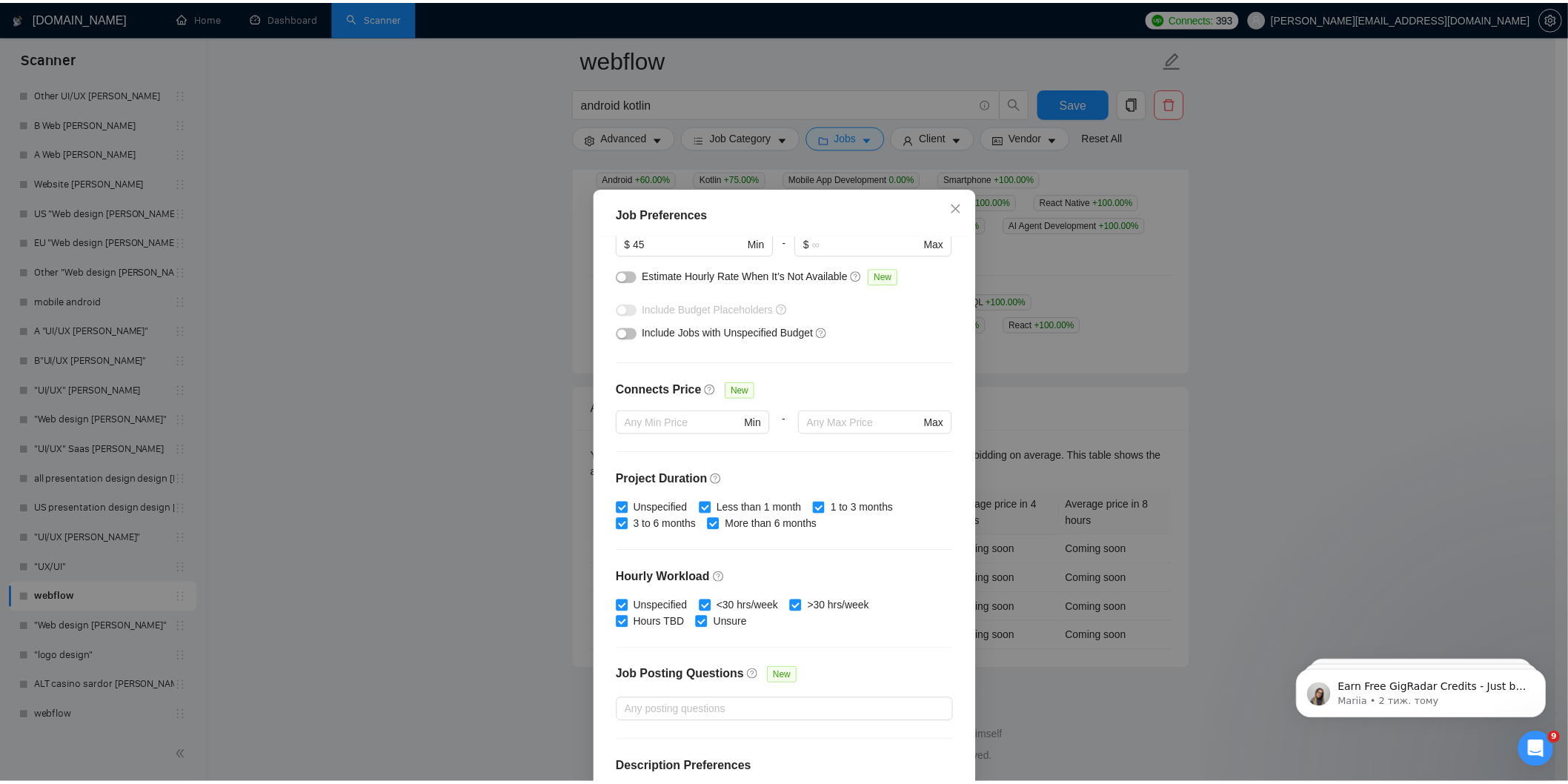
scroll to position [288, 0]
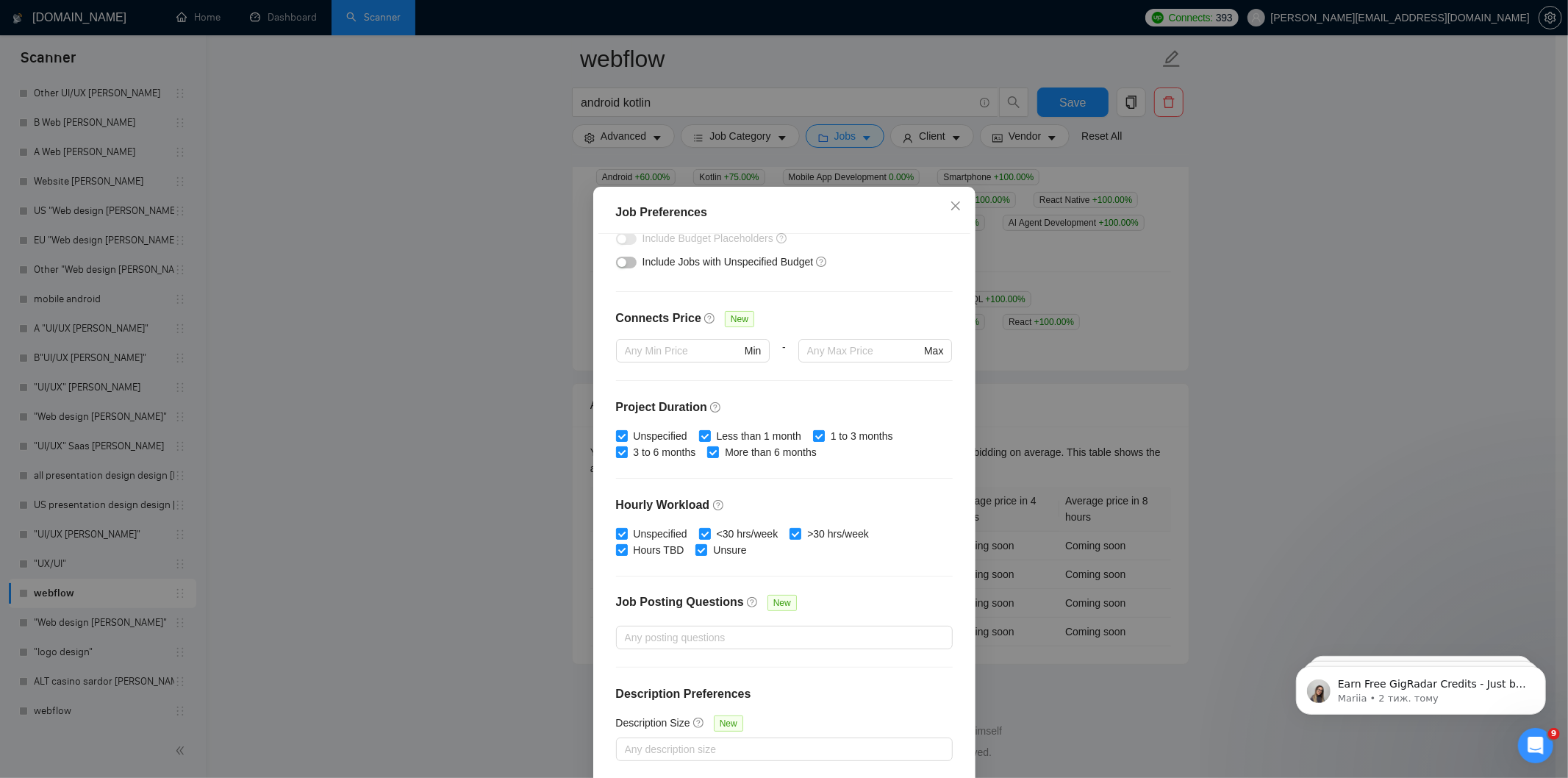
click at [1093, 327] on div "Job Preferences Budget Project Type All Fixed Price Hourly Rate Fixed Price Bud…" at bounding box center [784, 389] width 1568 height 778
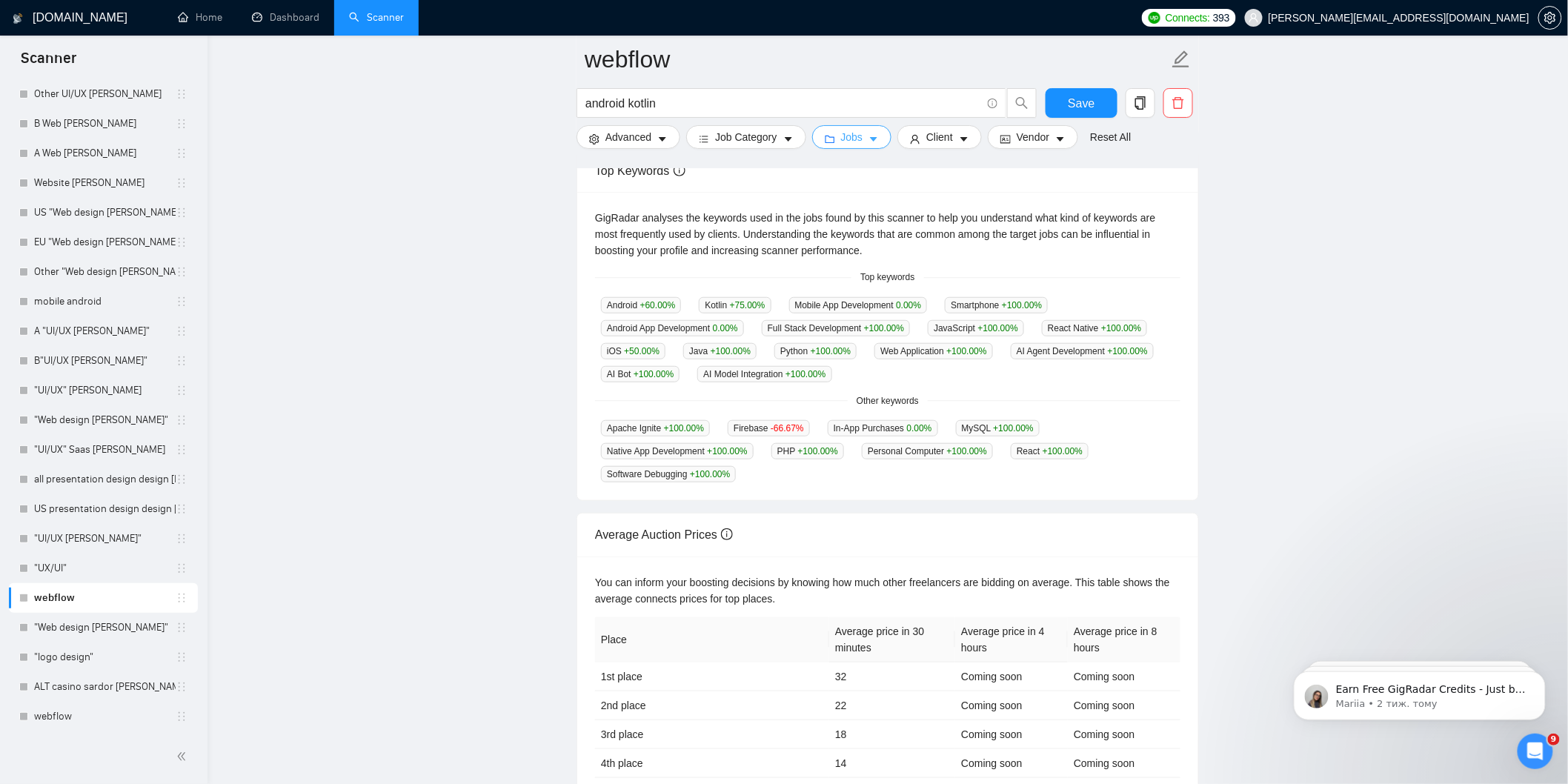
scroll to position [0, 0]
